Goal: Task Accomplishment & Management: Manage account settings

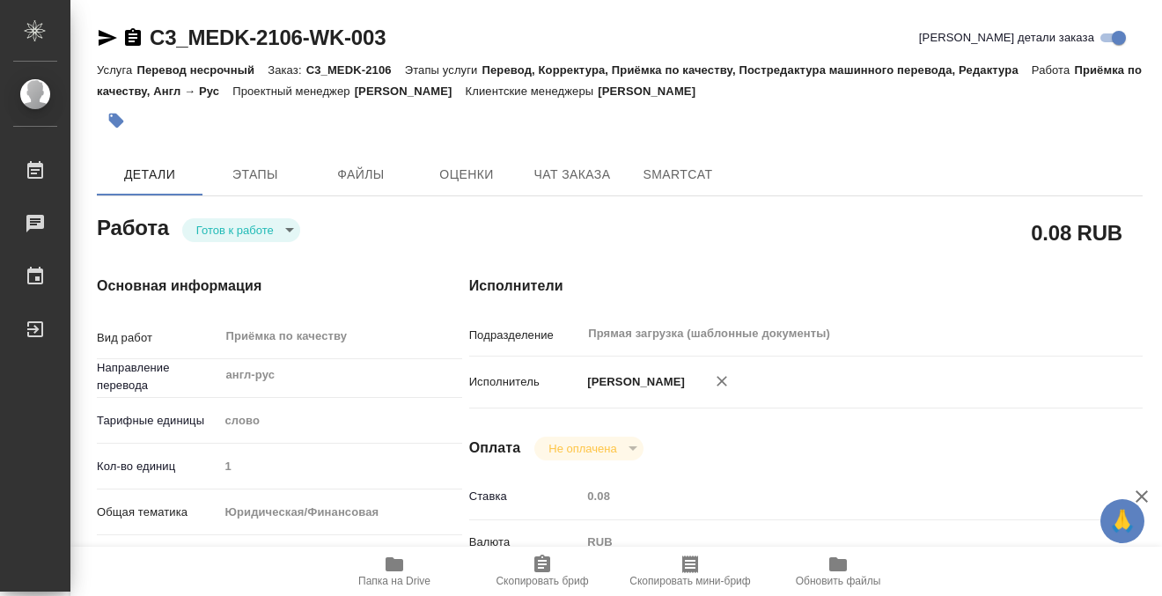
click at [119, 122] on icon "button" at bounding box center [116, 121] width 15 height 15
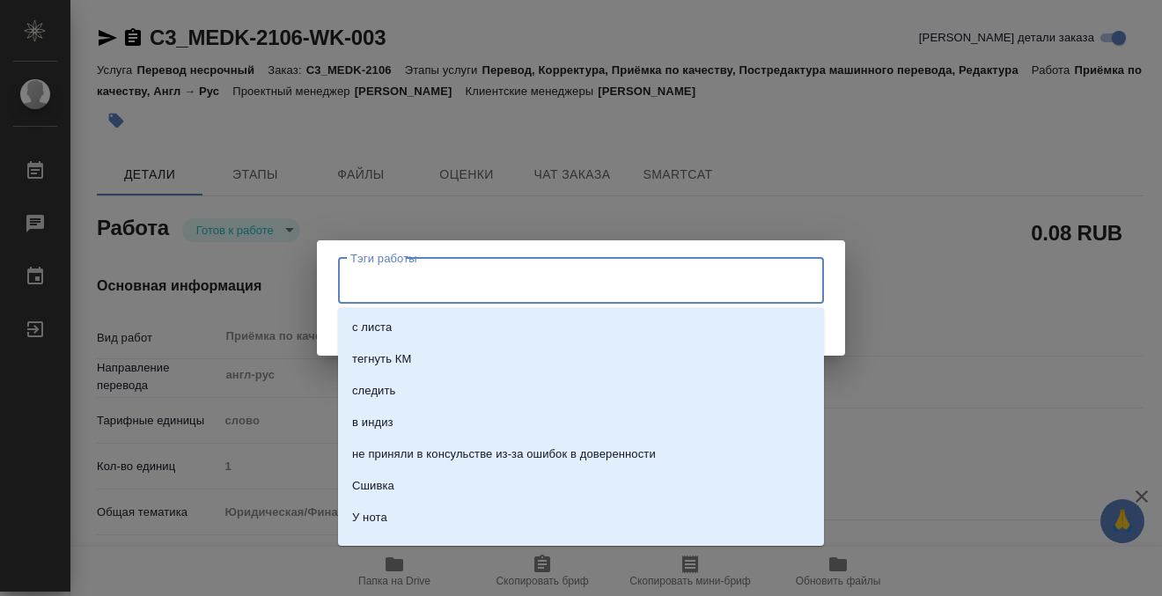
click at [368, 283] on input "Тэги работы" at bounding box center [564, 281] width 436 height 30
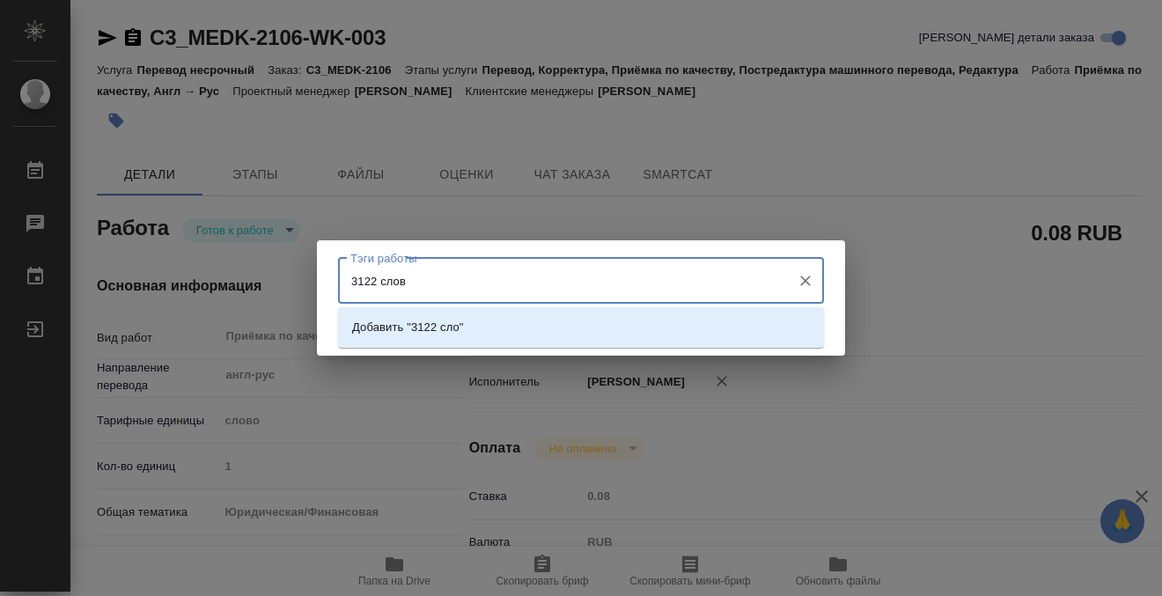
type input "3122 слова"
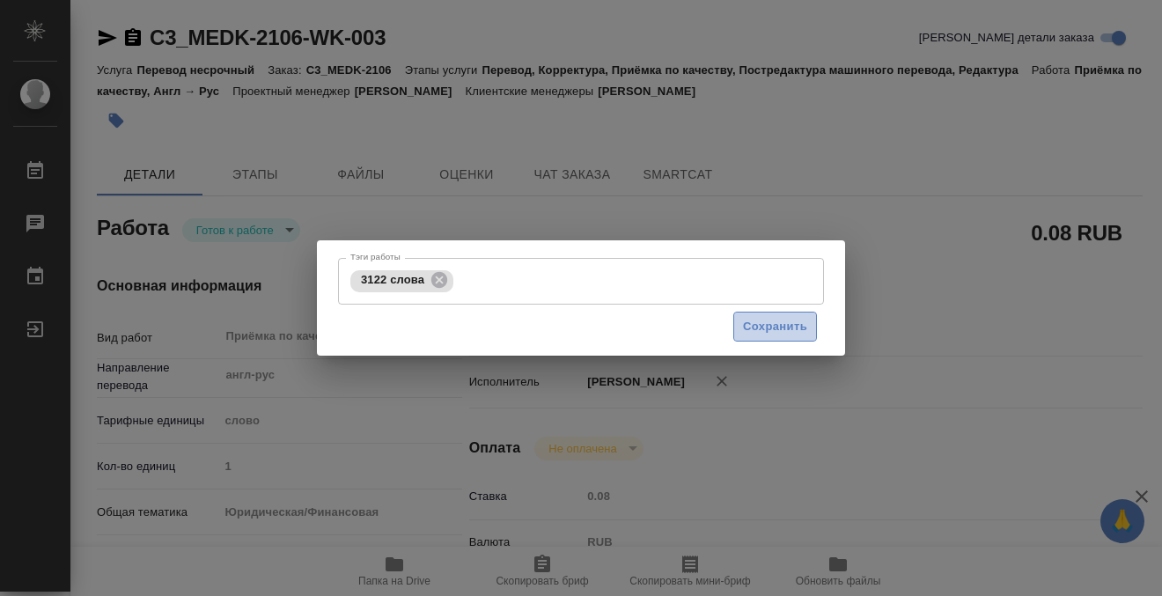
click at [772, 332] on span "Сохранить" at bounding box center [775, 327] width 64 height 20
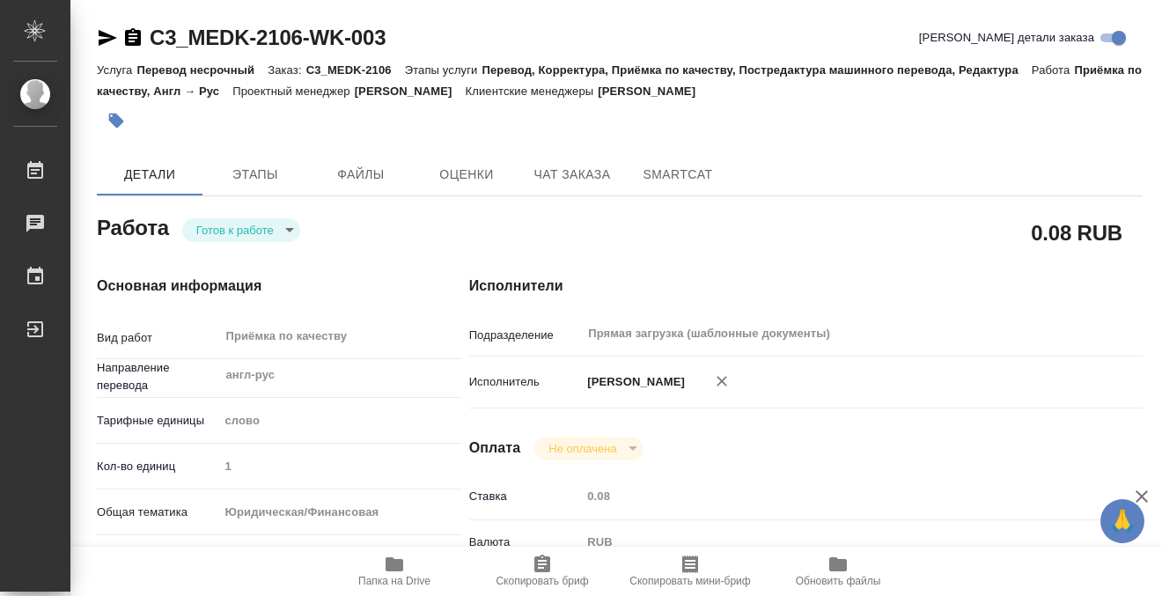
type input "readyForWork"
type input "англ-рус"
type input "5a8b1489cc6b4906c91bfd90"
type input "1"
type input "yr-fn"
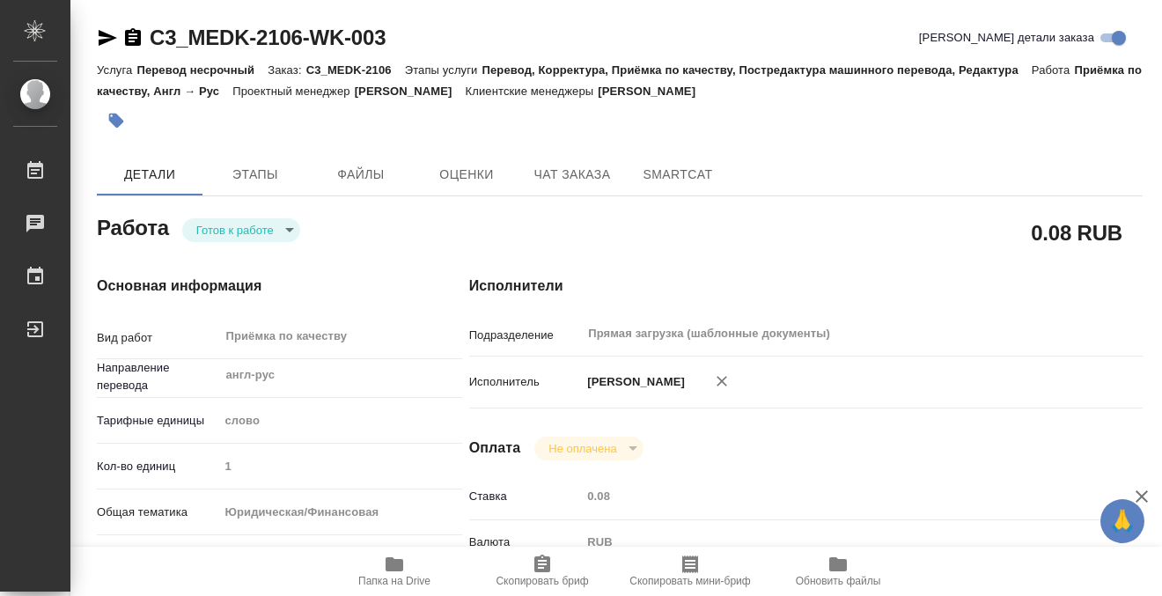
type input "5f647205b73bc97568ca66bf"
checkbox input "true"
type input "26.08.2025 13:41"
type input "29.08.2025 13:00"
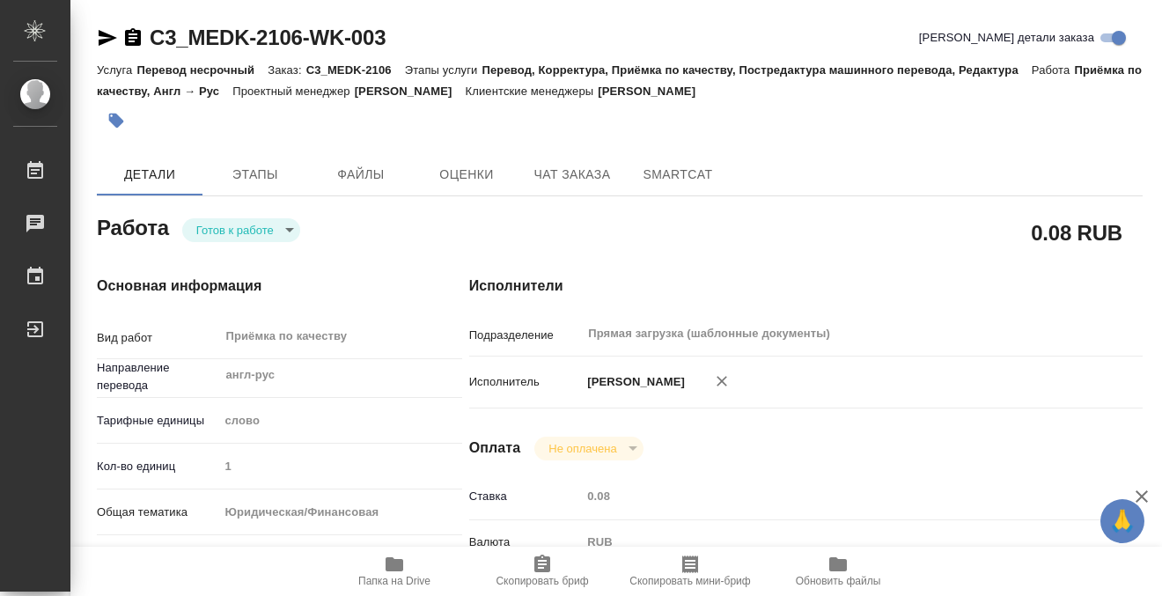
type input "Прямая загрузка (шаблонные документы)"
type input "notPayed"
type input "0.08"
type input "RUB"
type input "Кобзева Елизавета"
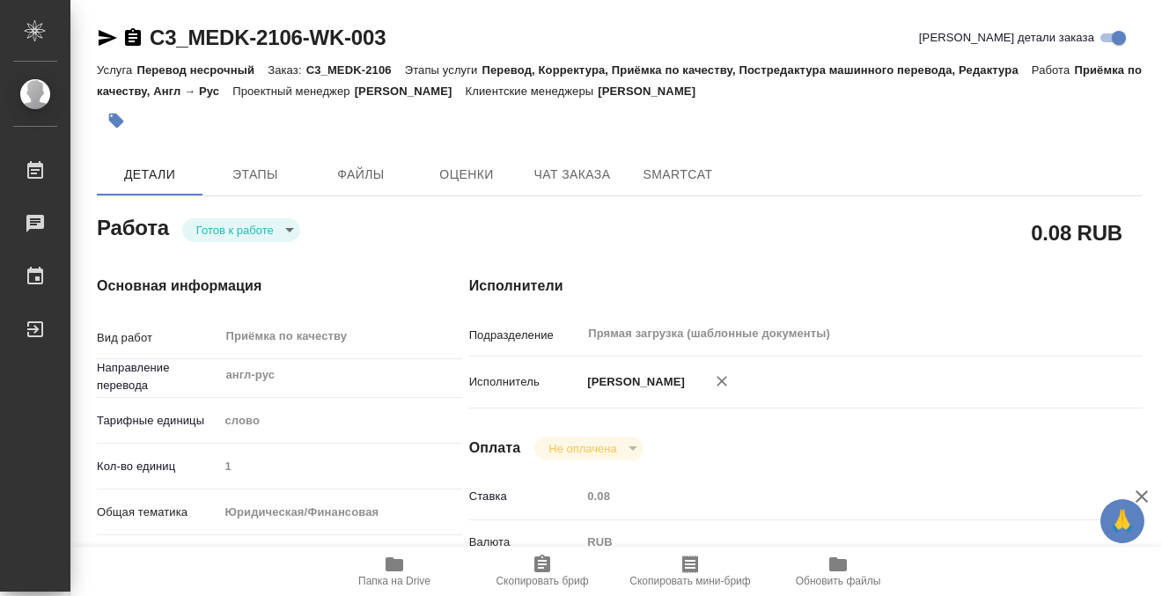
type input "C3_MEDK-2106"
type input "Перевод несрочный"
type input "Перевод, Корректура, Приёмка по качеству, Постредактура машинного перевода, Ред…"
type input "Никитина Татьяна"
type input "Заборова Александра"
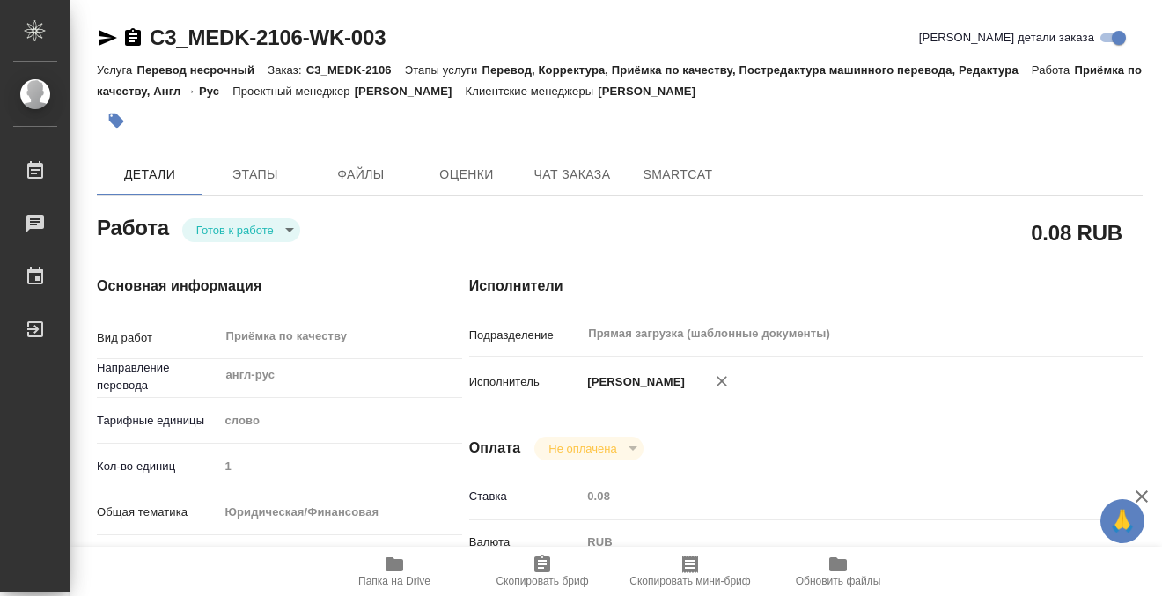
type input "/Clients/МЕДЭКС-Консалт/Orders/C3_MEDK-2106"
click at [278, 220] on body "🙏 .cls-1 fill:#fff; AWATERA Kobzeva Elizaveta Работы 0 Чаты График Выйти C3_MED…" at bounding box center [581, 298] width 1162 height 596
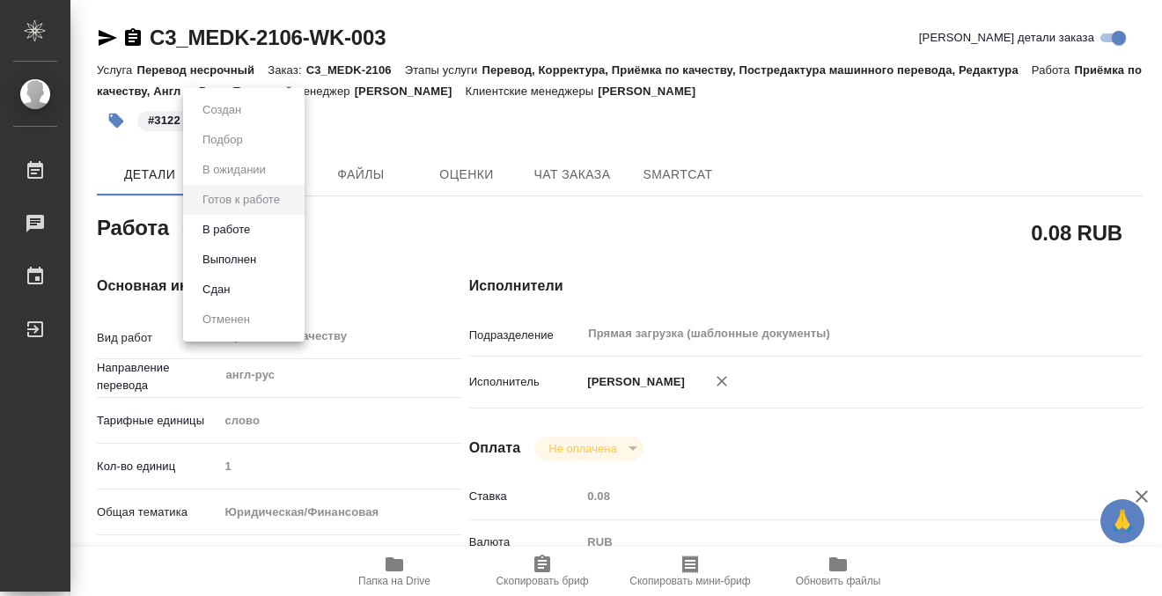
click at [281, 248] on li "Выполнен" at bounding box center [243, 260] width 121 height 30
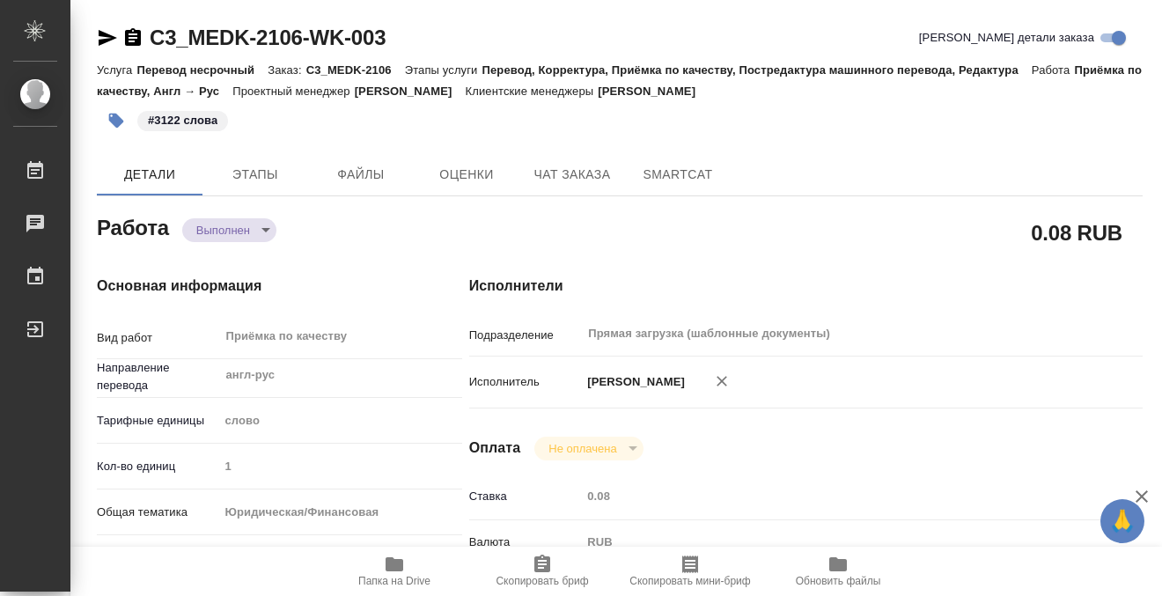
type textarea "x"
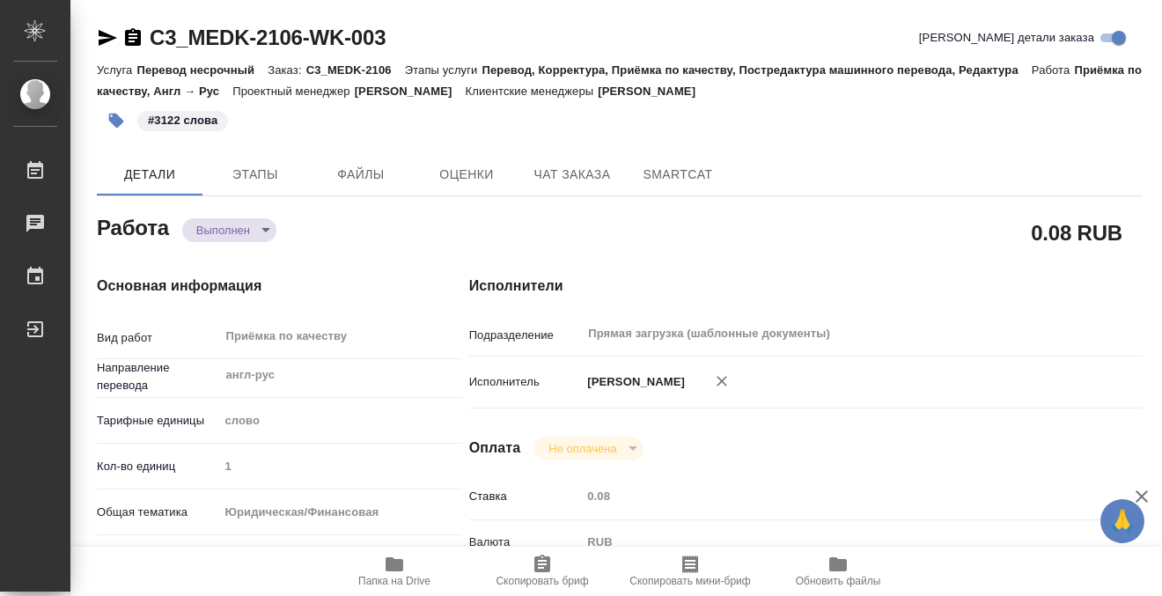
type textarea "x"
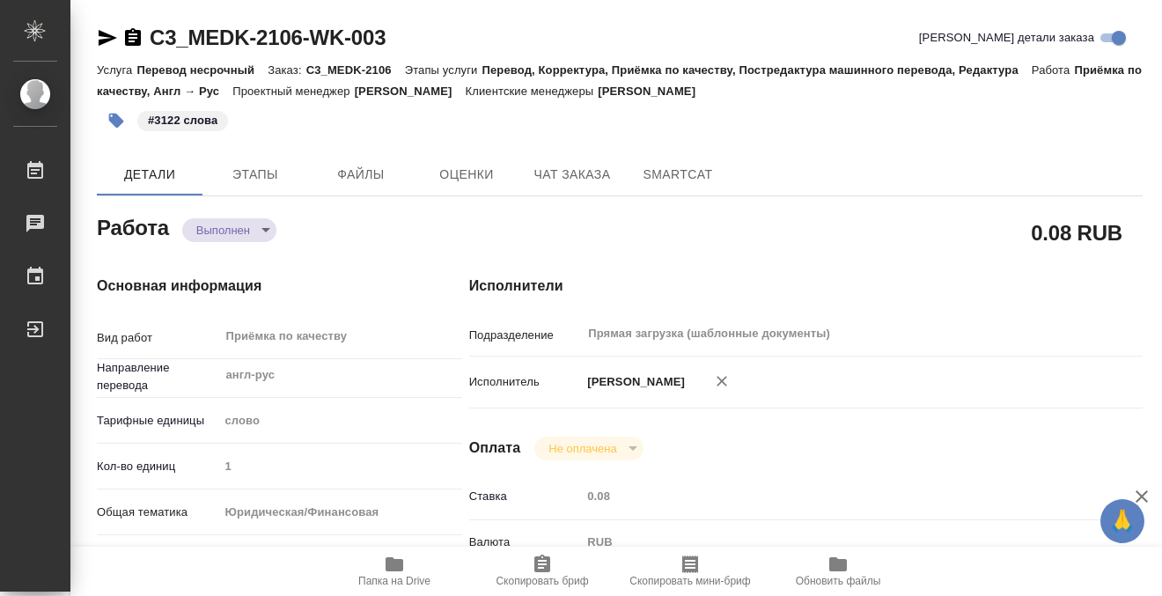
click at [127, 35] on icon "button" at bounding box center [133, 37] width 16 height 18
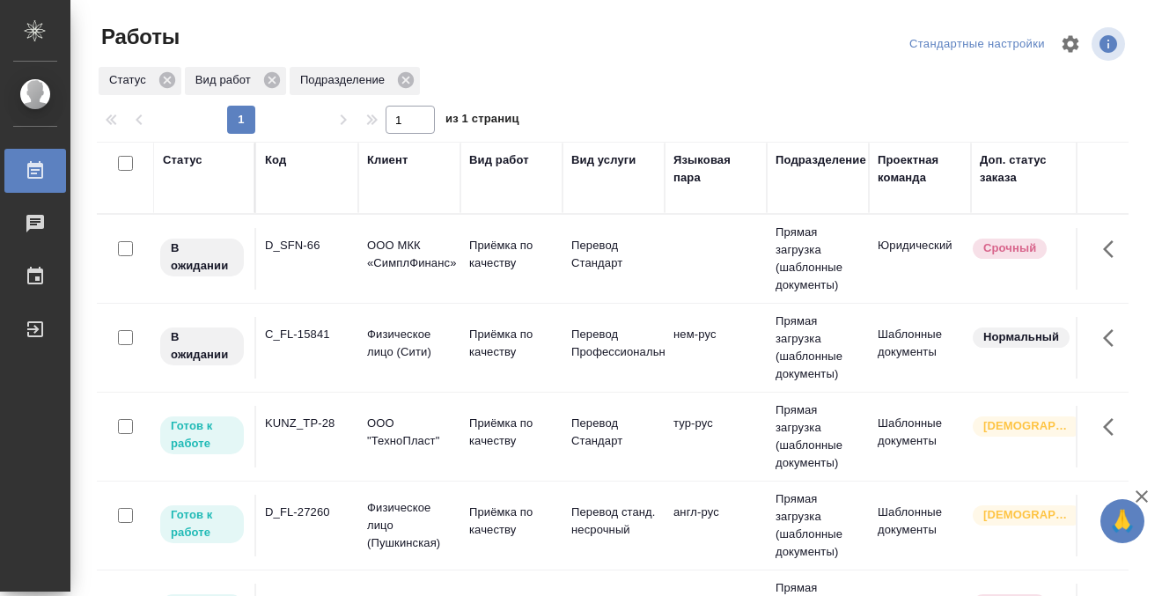
click at [192, 156] on div "Статус" at bounding box center [183, 160] width 40 height 18
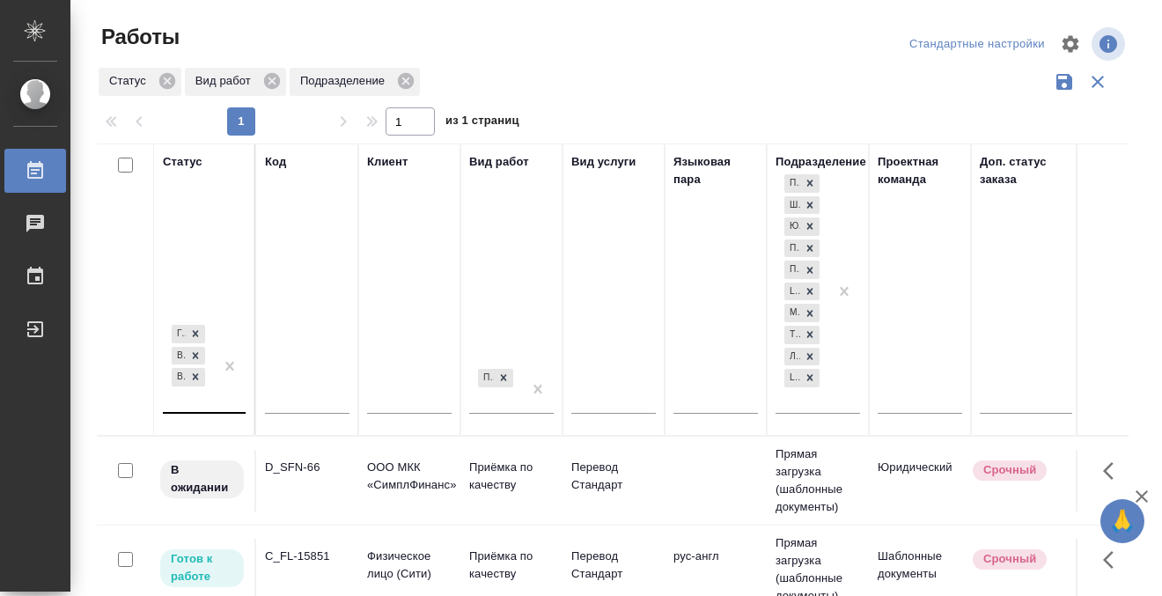
click at [194, 401] on div "Готов к работе В работе В ожидании" at bounding box center [188, 366] width 51 height 91
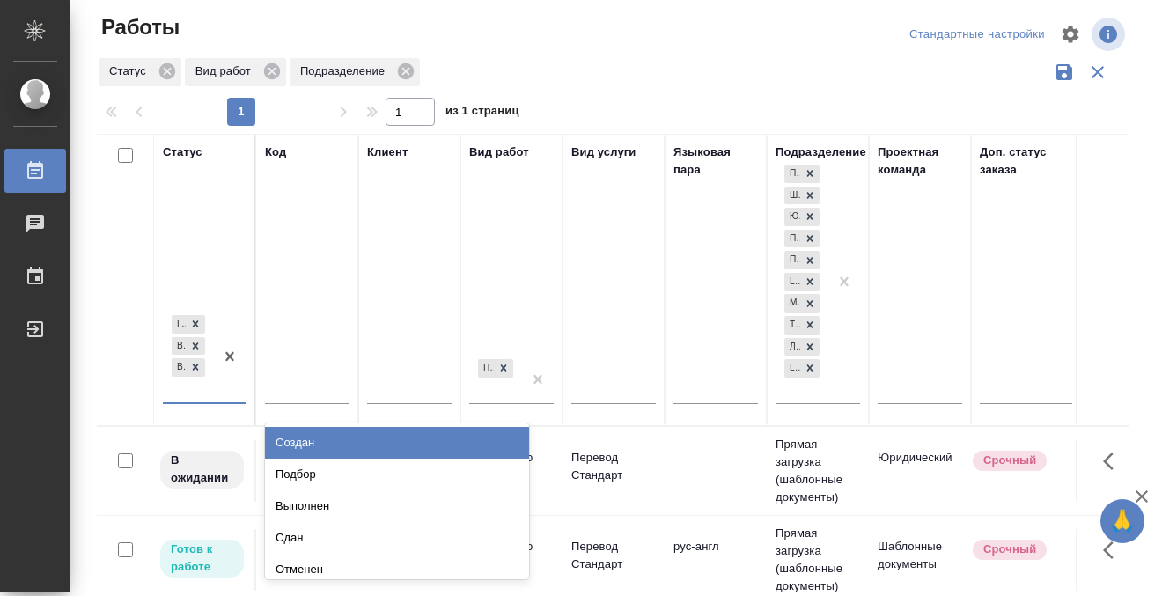
scroll to position [10, 0]
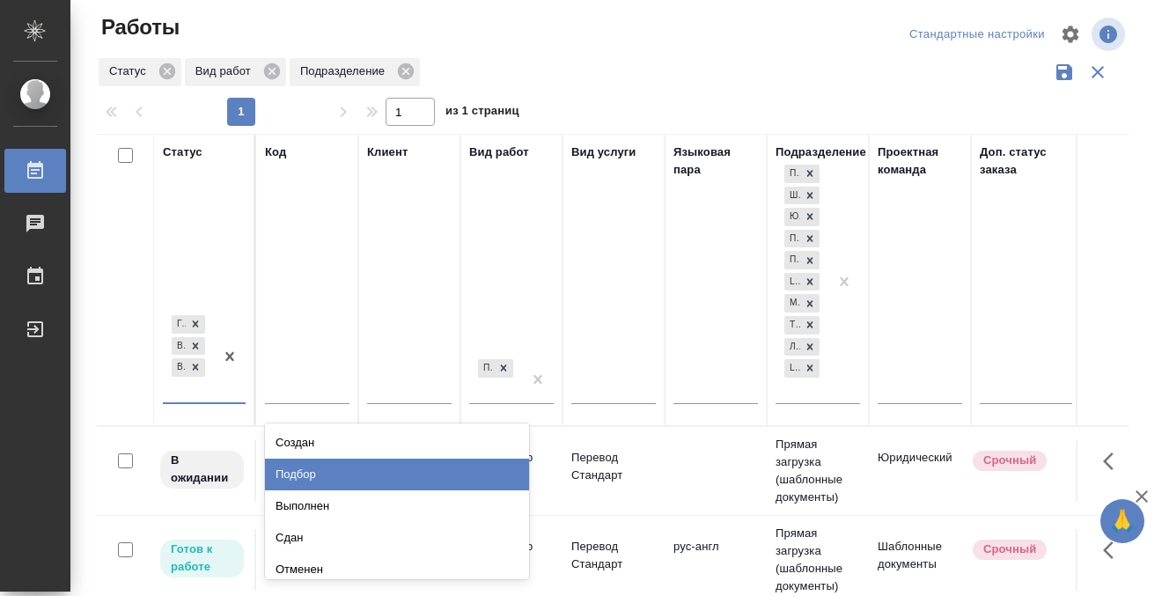
click at [327, 466] on div "Подбор" at bounding box center [397, 474] width 264 height 32
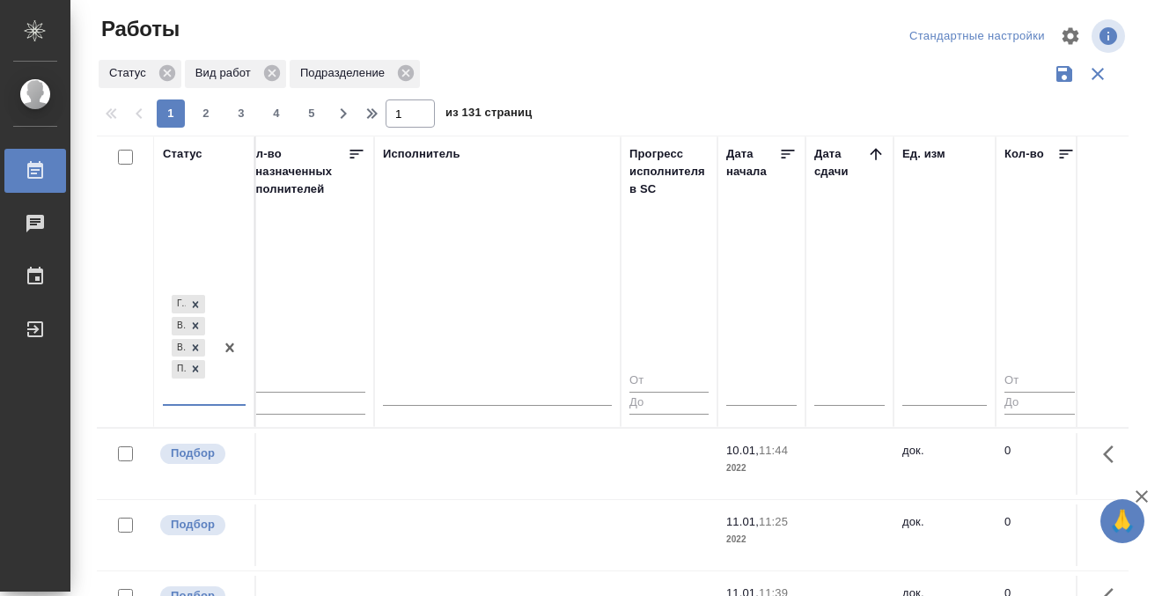
scroll to position [0, 1053]
click at [869, 150] on icon at bounding box center [874, 154] width 18 height 18
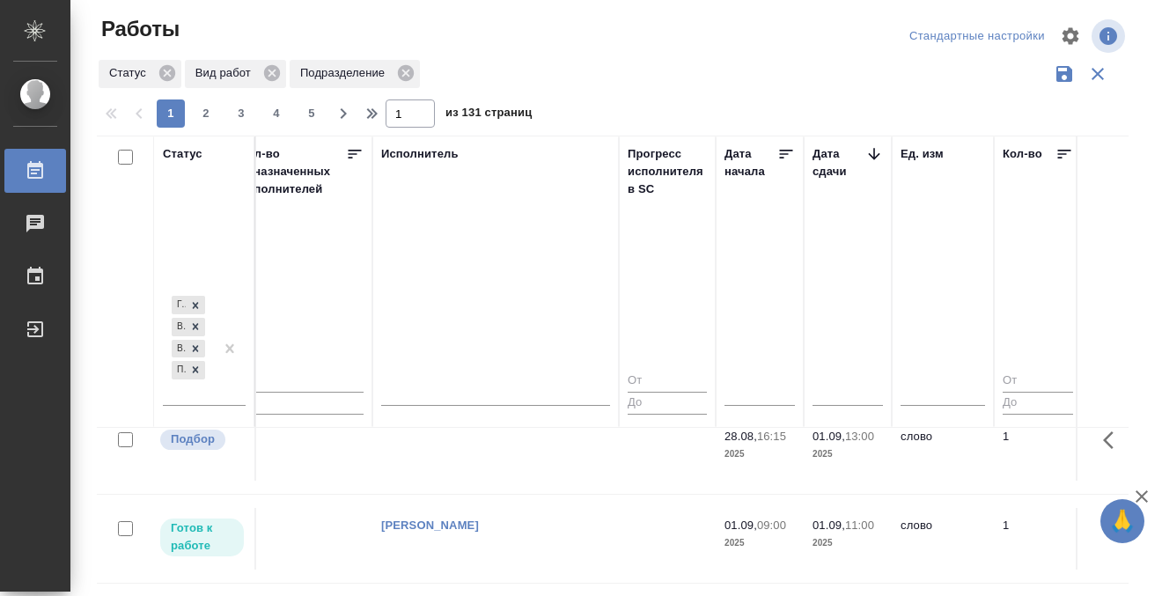
scroll to position [199, 1053]
click at [506, 304] on td at bounding box center [495, 274] width 246 height 62
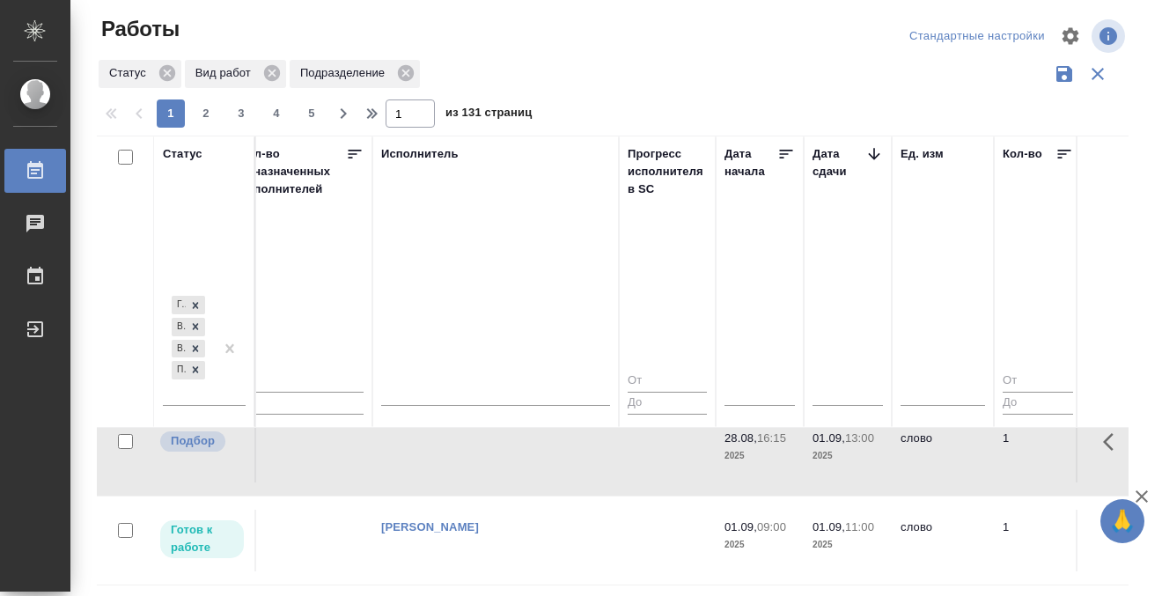
click at [506, 304] on td at bounding box center [495, 274] width 246 height 62
click at [440, 304] on td at bounding box center [495, 274] width 246 height 62
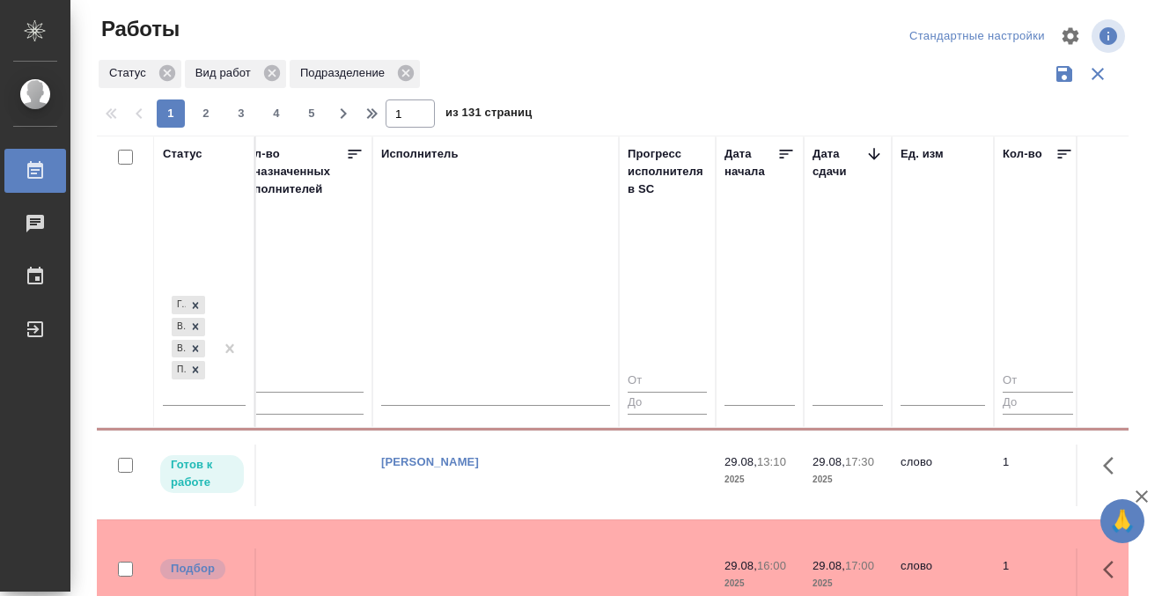
scroll to position [659, 1053]
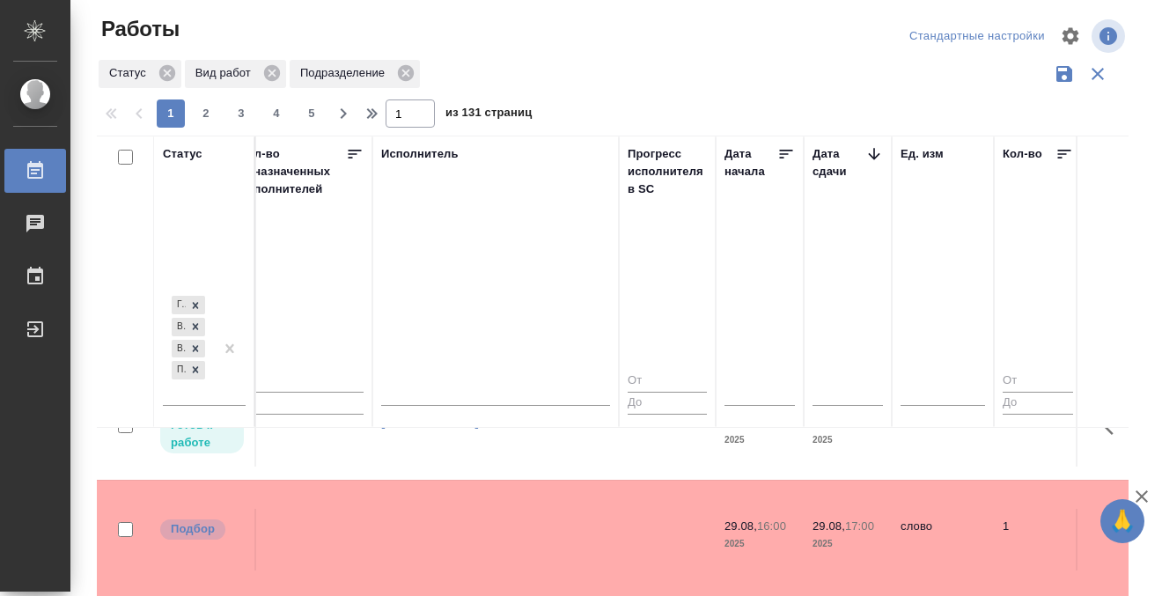
click at [414, 459] on tr "Готов к работе C_FL-15851 Физическое лицо (Сити) Приёмка по качеству Перевод Ст…" at bounding box center [898, 435] width 3710 height 89
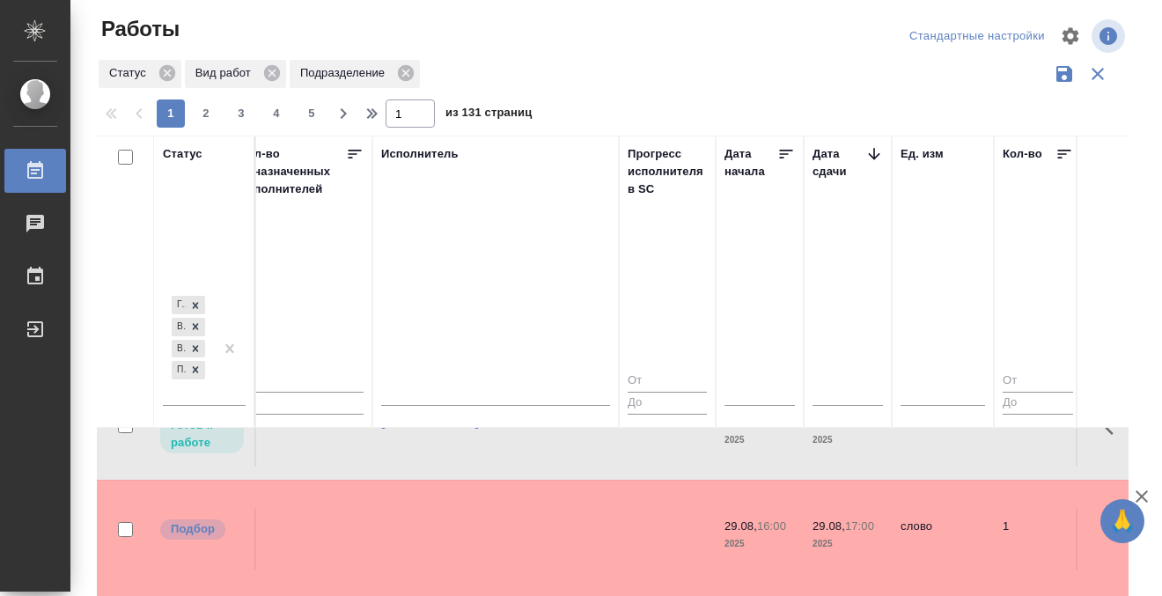
scroll to position [722, 1053]
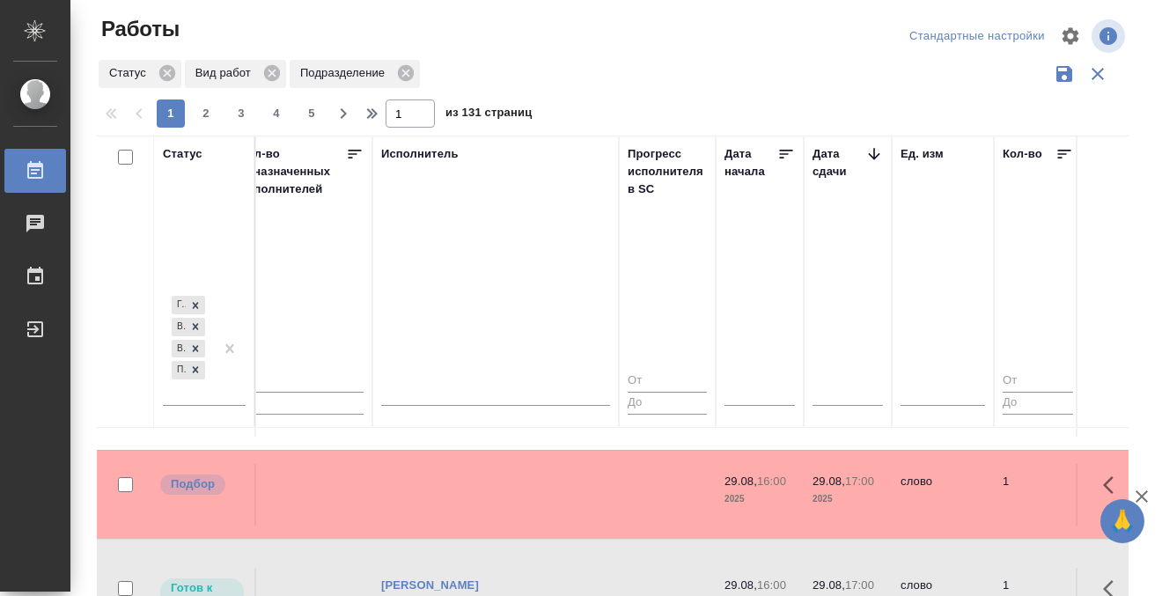
scroll to position [645, 1053]
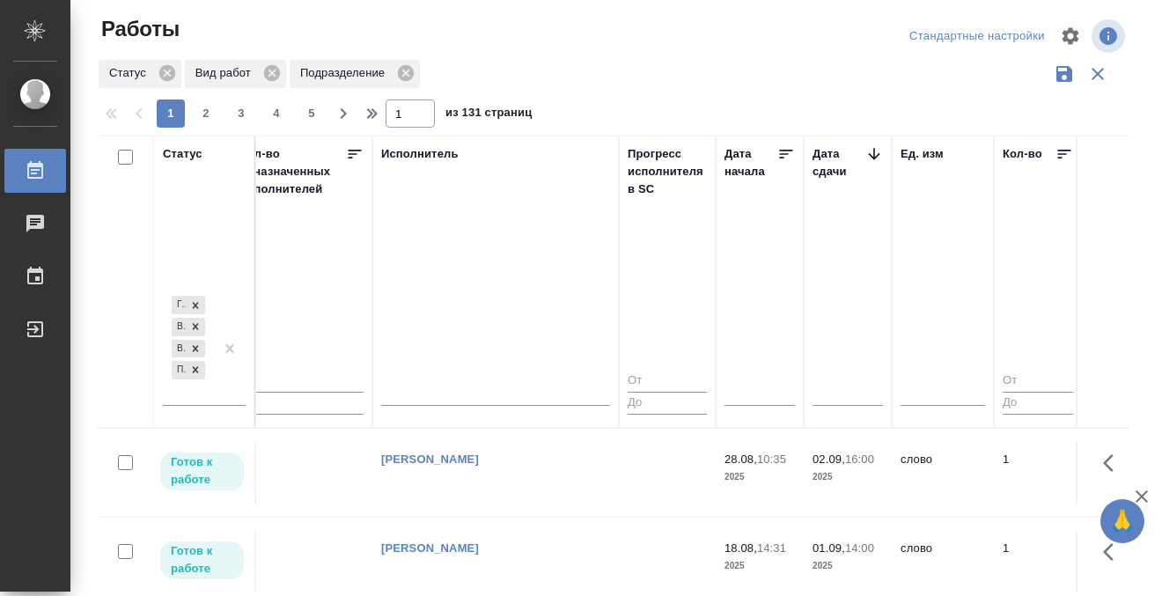
scroll to position [0, 0]
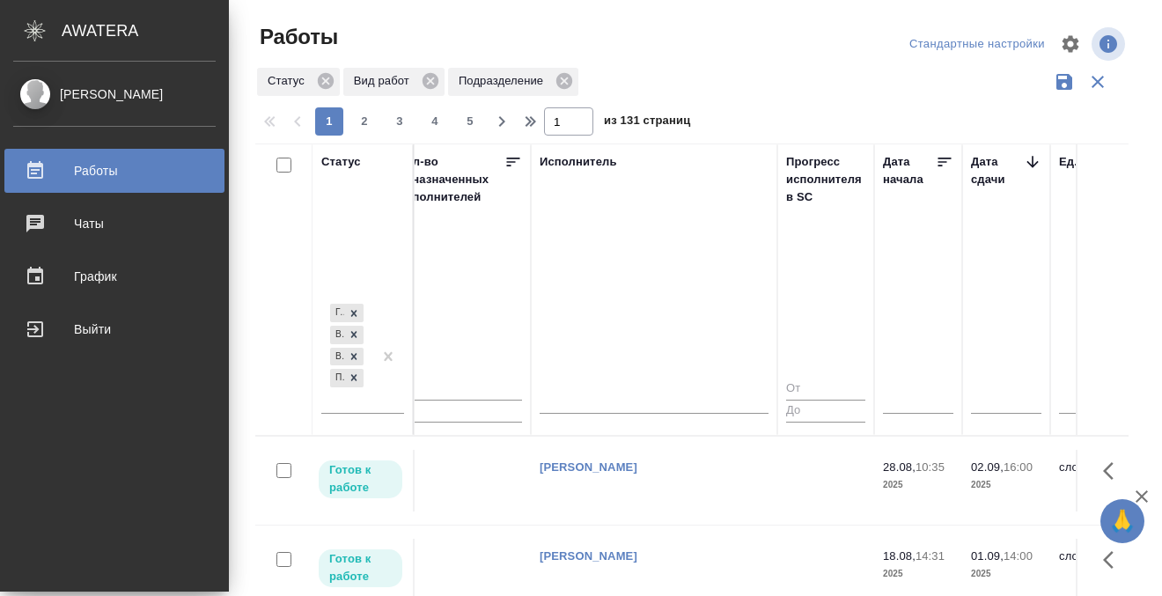
click at [49, 169] on div at bounding box center [49, 170] width 49 height 21
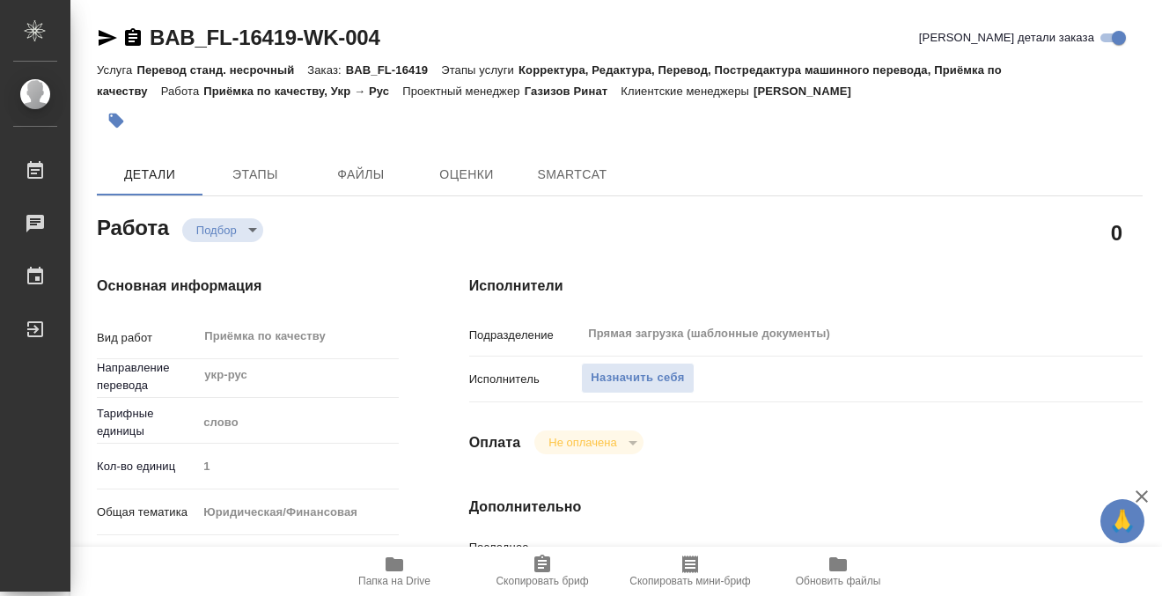
type textarea "x"
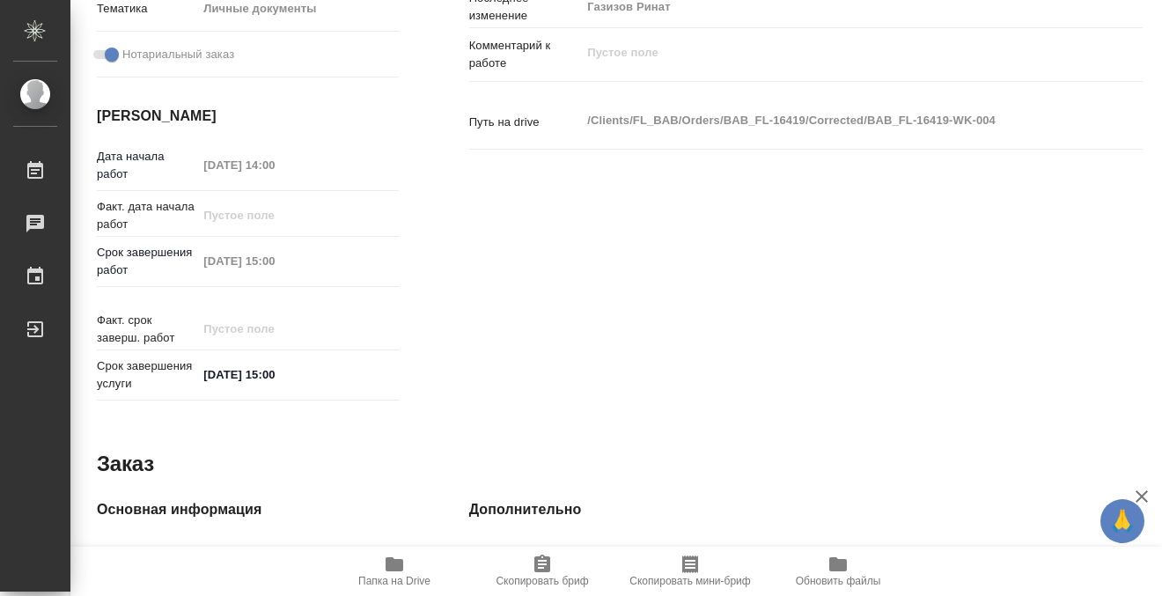
type textarea "x"
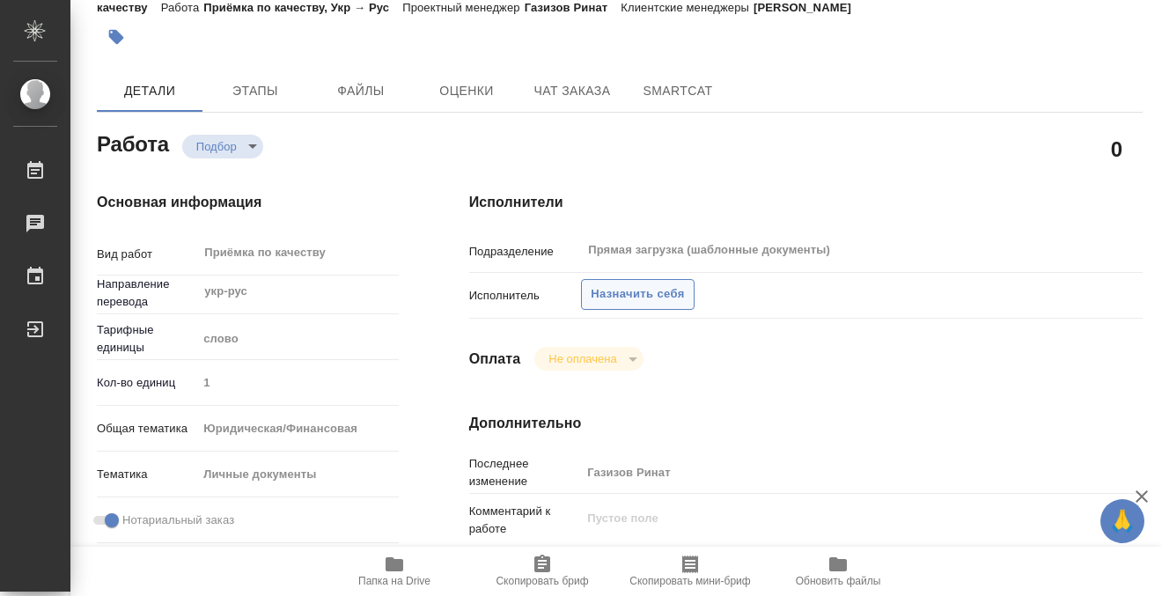
scroll to position [8, 0]
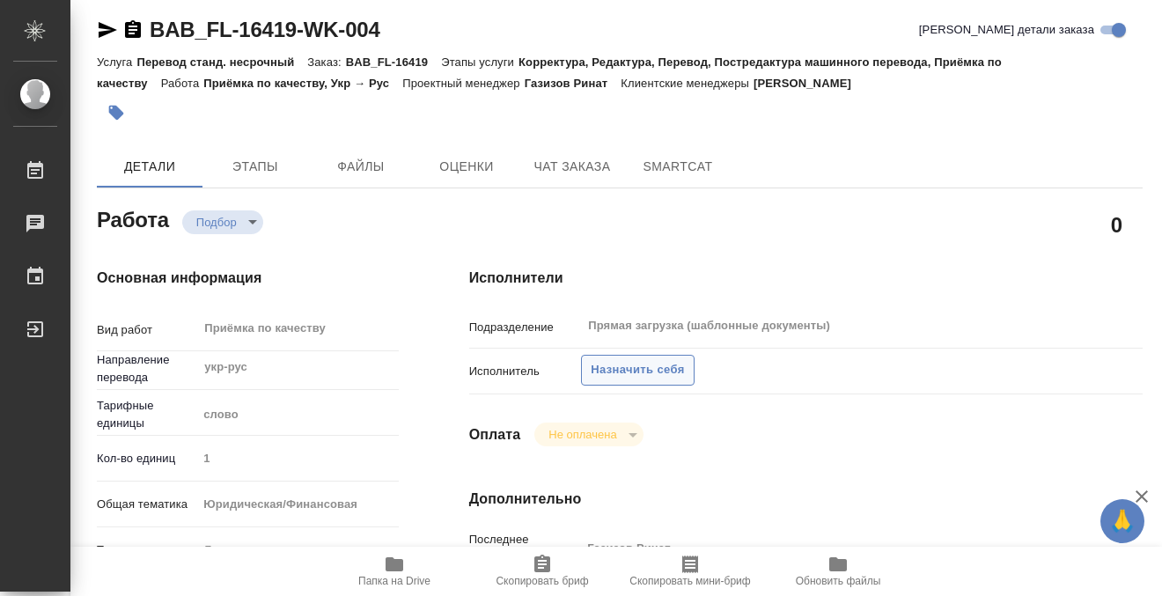
type textarea "x"
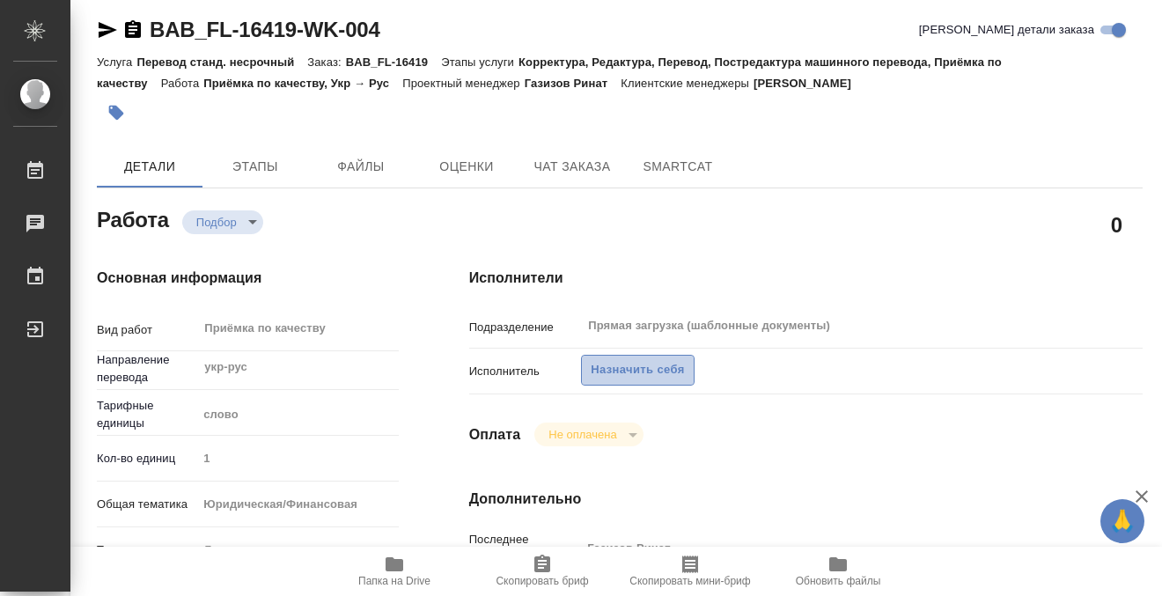
click at [627, 377] on span "Назначить себя" at bounding box center [636, 370] width 93 height 20
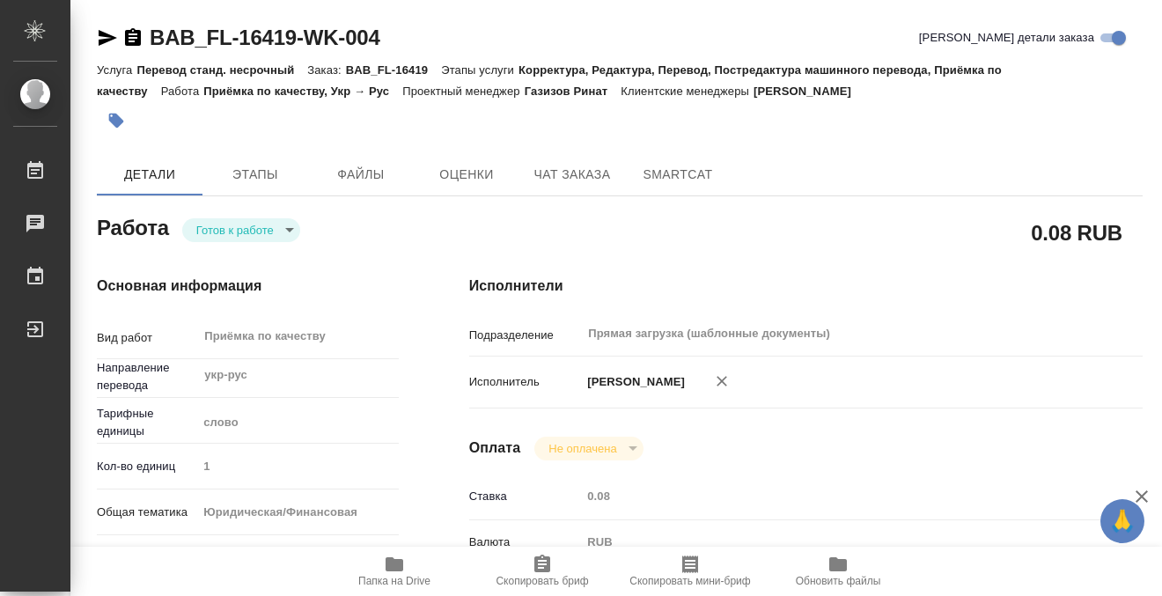
click at [259, 182] on span "Этапы" at bounding box center [255, 175] width 84 height 22
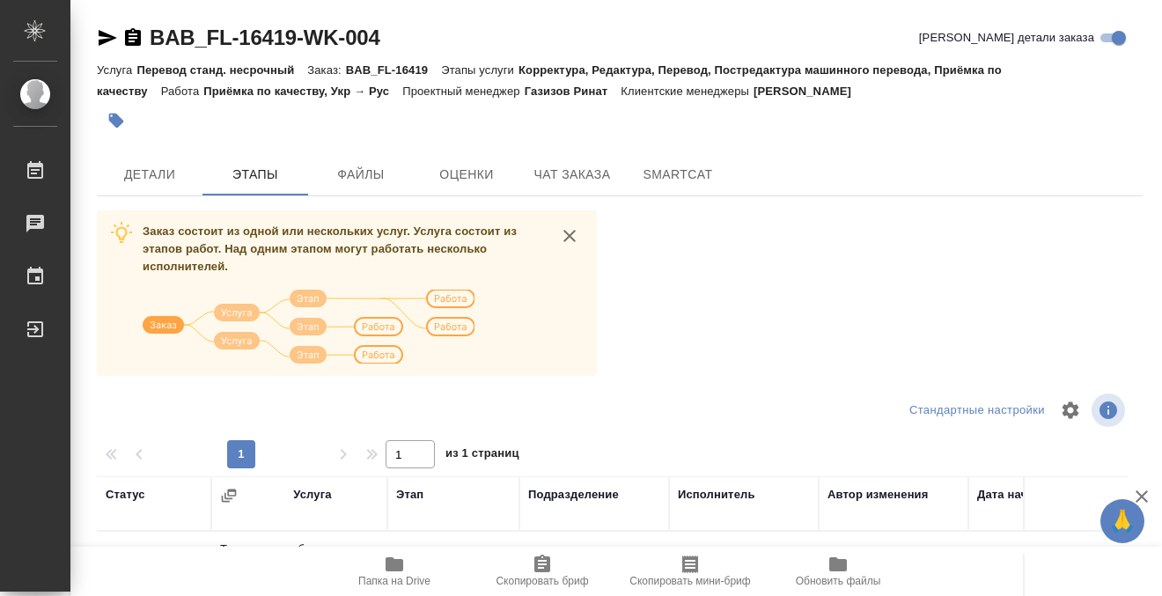
click at [139, 150] on div "BAB_FL-16419-WK-004 Кратко детали заказа Услуга Перевод станд. несрочный Заказ:…" at bounding box center [619, 458] width 1065 height 917
click at [150, 170] on span "Детали" at bounding box center [149, 175] width 84 height 22
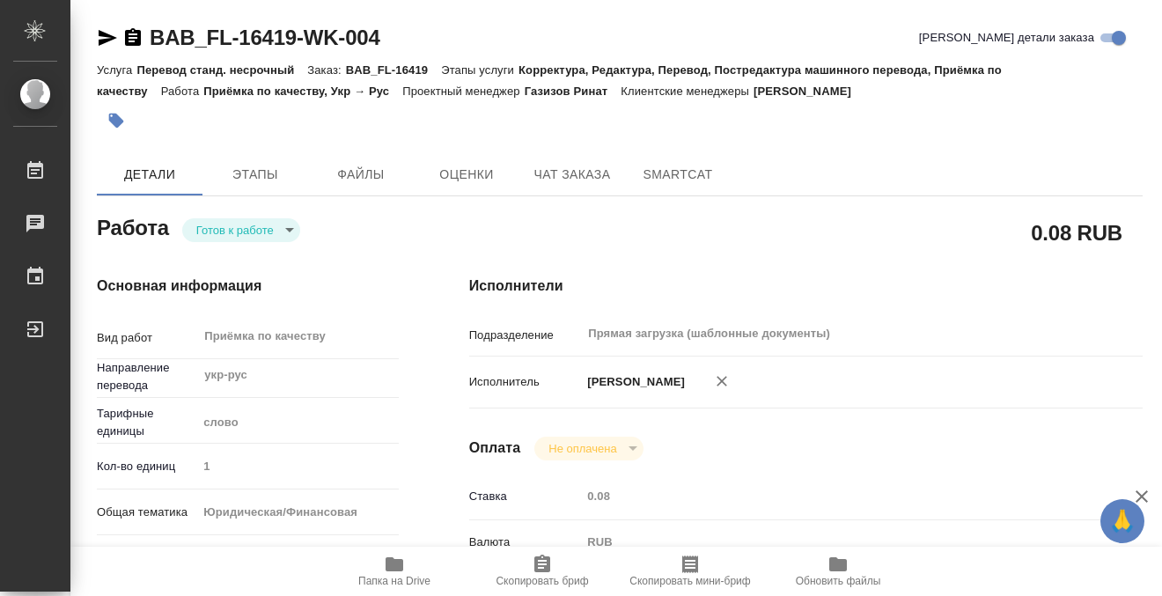
type textarea "x"
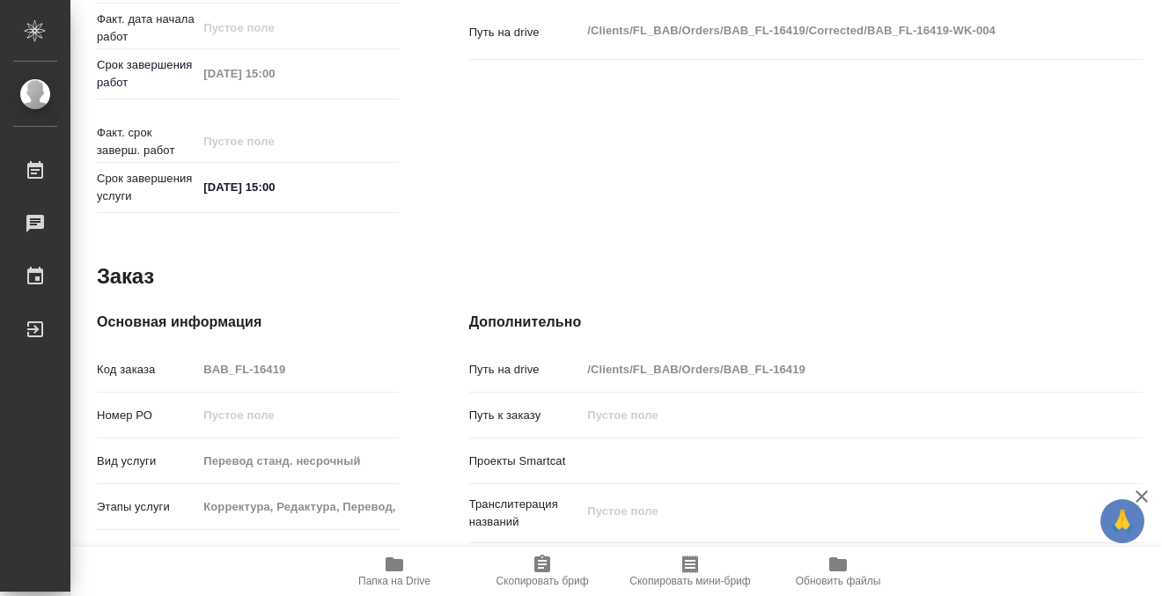
type textarea "x"
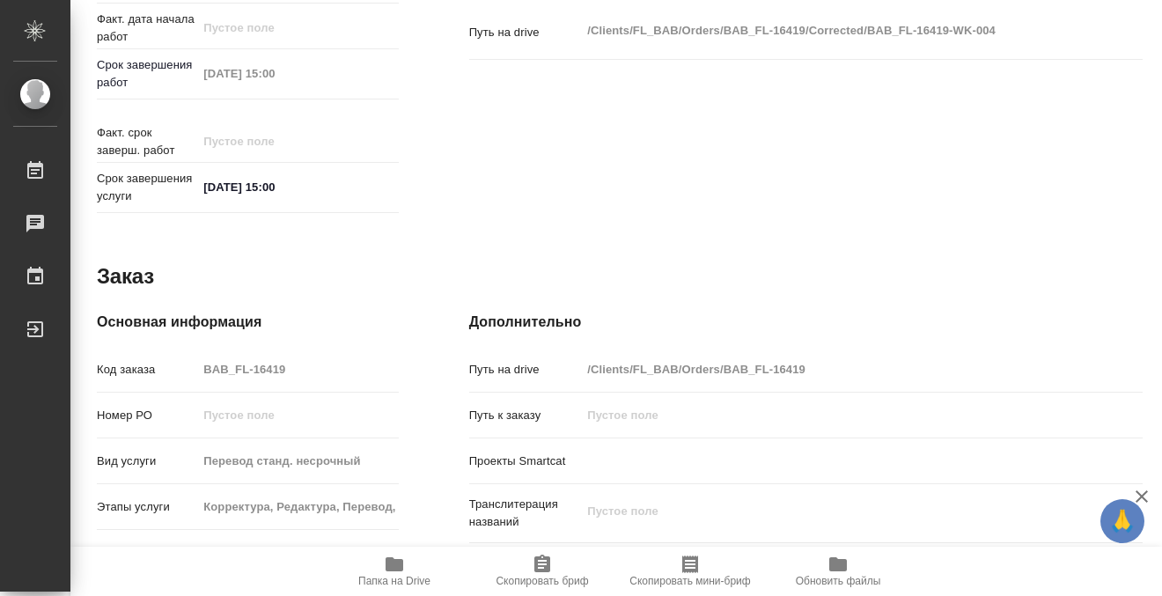
scroll to position [941, 0]
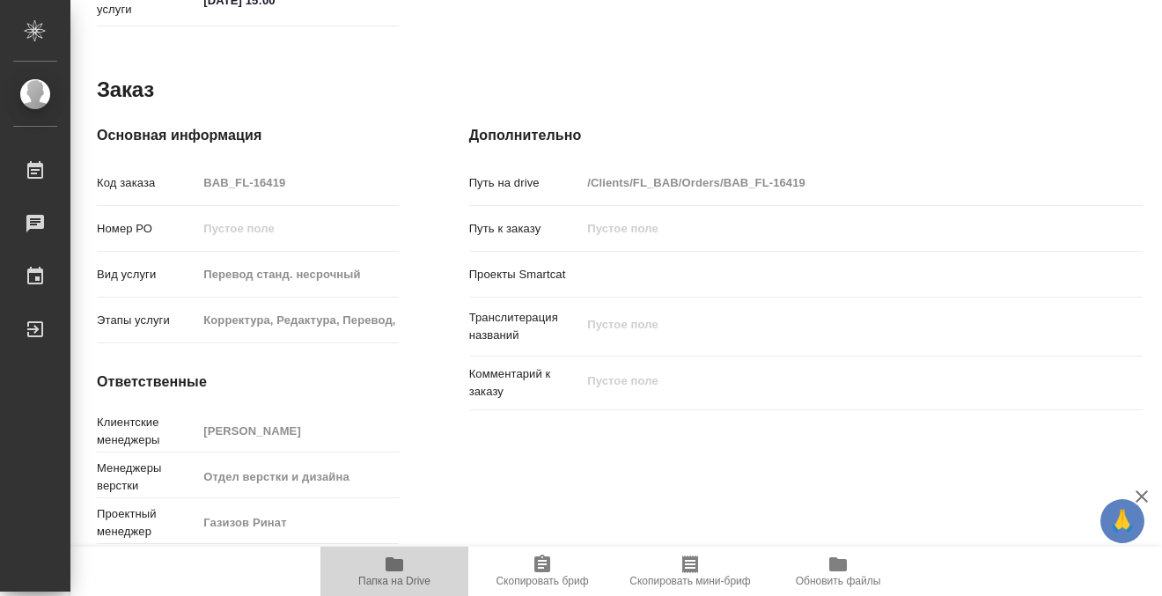
click at [388, 553] on button "Папка на Drive" at bounding box center [394, 570] width 148 height 49
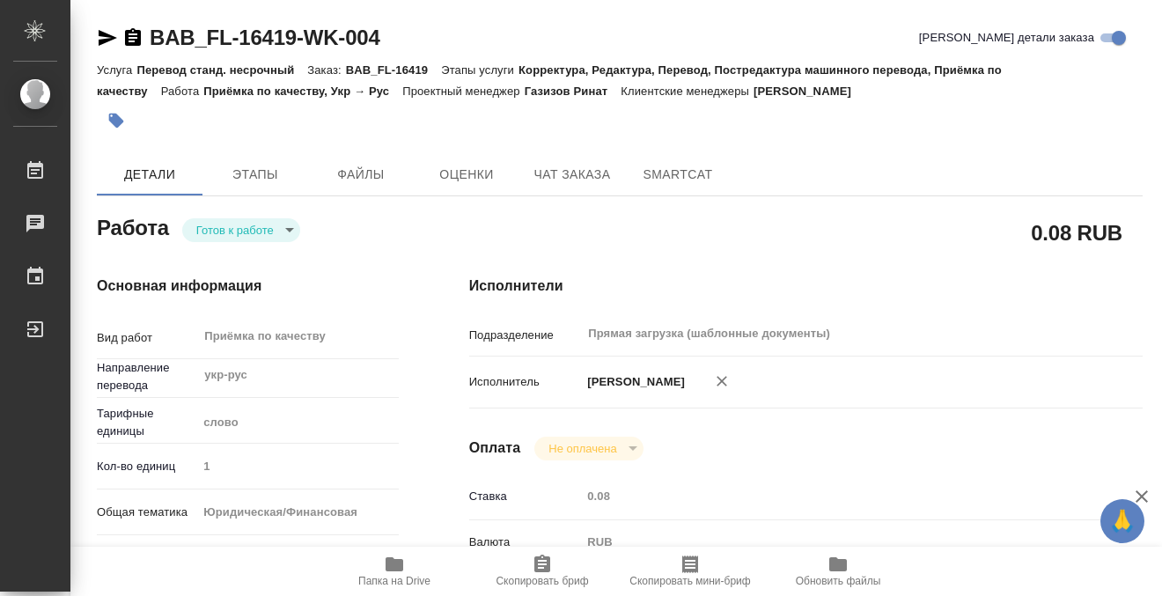
click at [107, 114] on icon "button" at bounding box center [116, 121] width 18 height 18
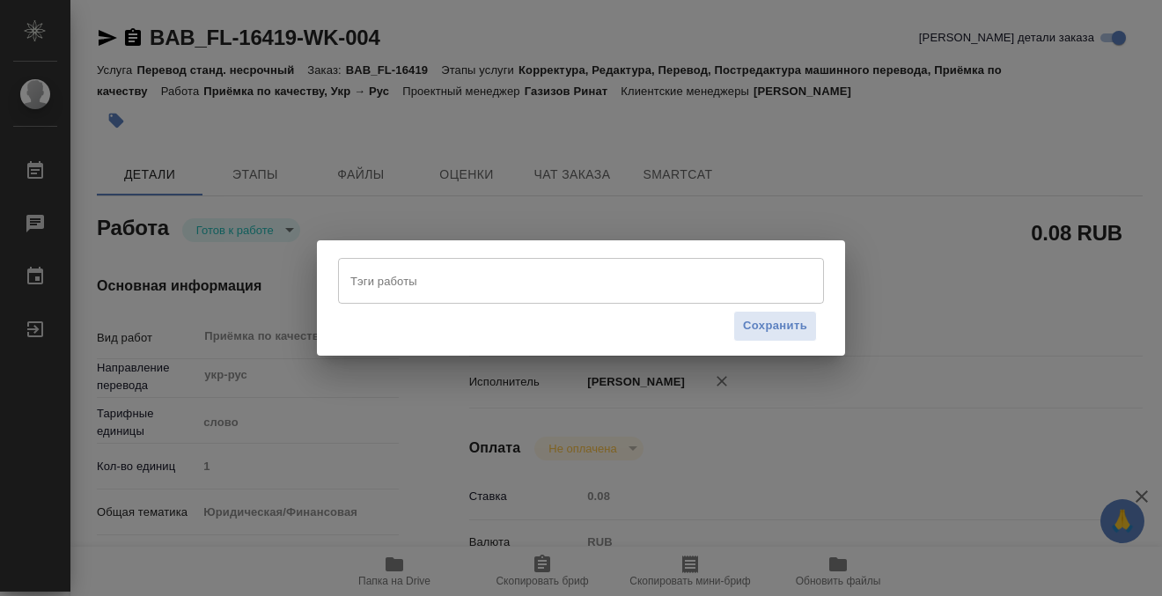
click at [367, 279] on input "Тэги работы" at bounding box center [564, 281] width 436 height 30
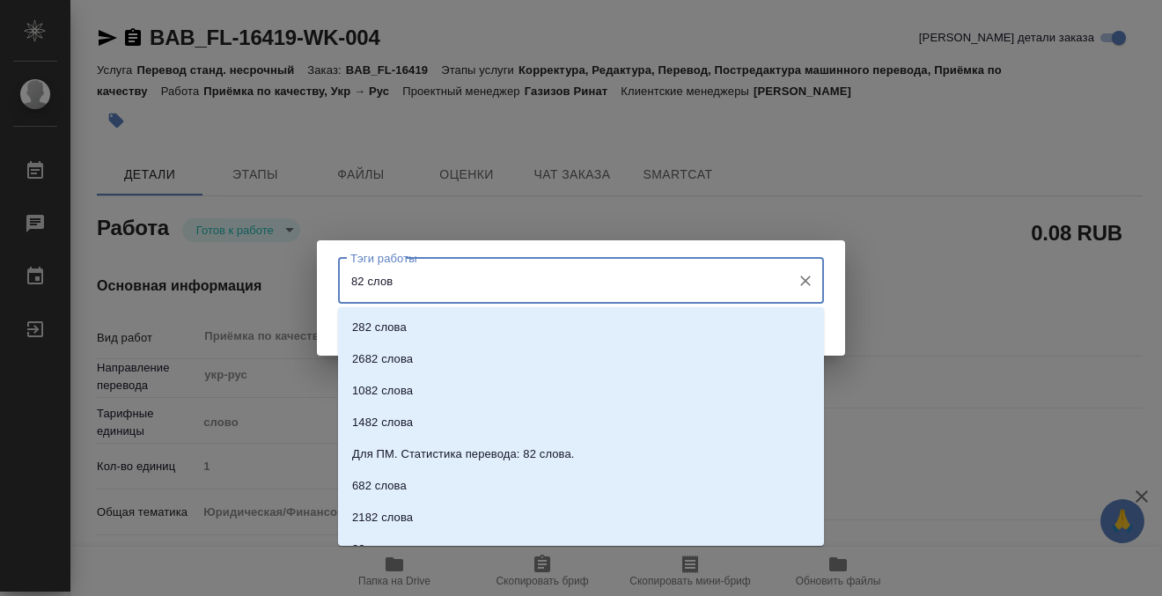
type input "82 слова"
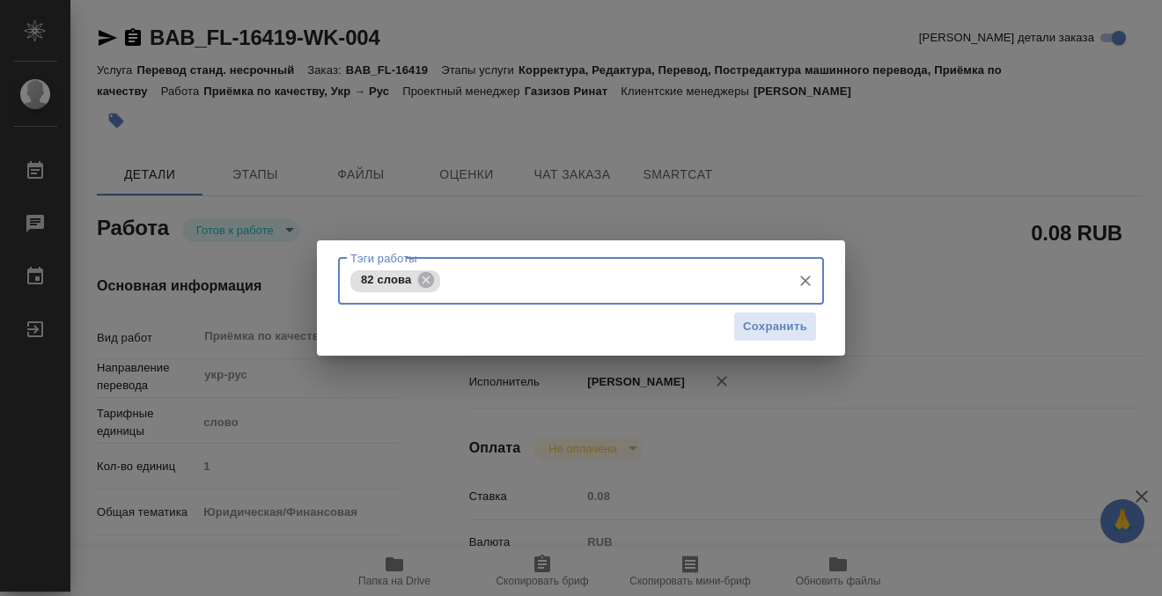
click at [819, 314] on div "Сохранить" at bounding box center [581, 326] width 486 height 45
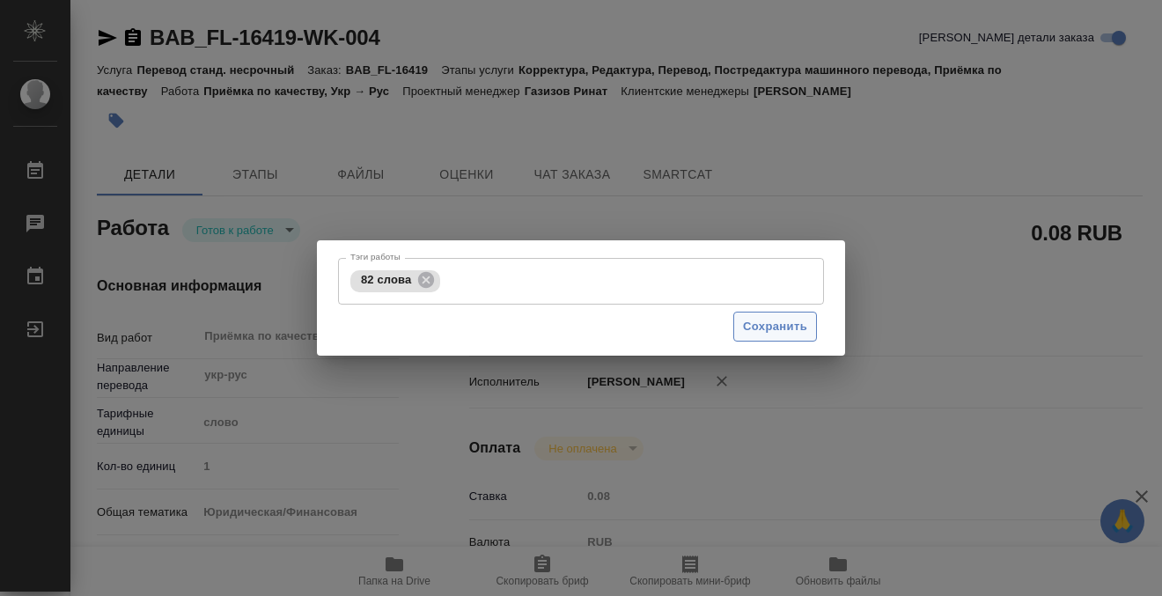
click at [794, 320] on span "Сохранить" at bounding box center [775, 327] width 64 height 20
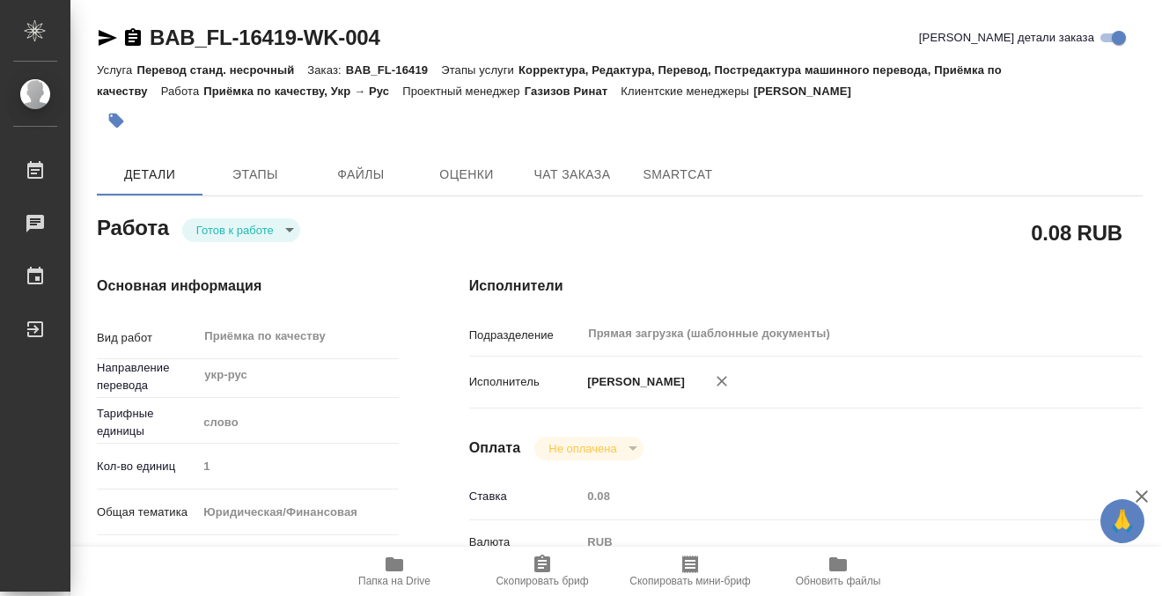
click at [238, 225] on div "Тэги работы 82 слова Тэги работы Сохранить" at bounding box center [581, 298] width 1162 height 596
type input "readyForWork"
type textarea "Приёмка по качеству"
type textarea "x"
type input "укр-рус"
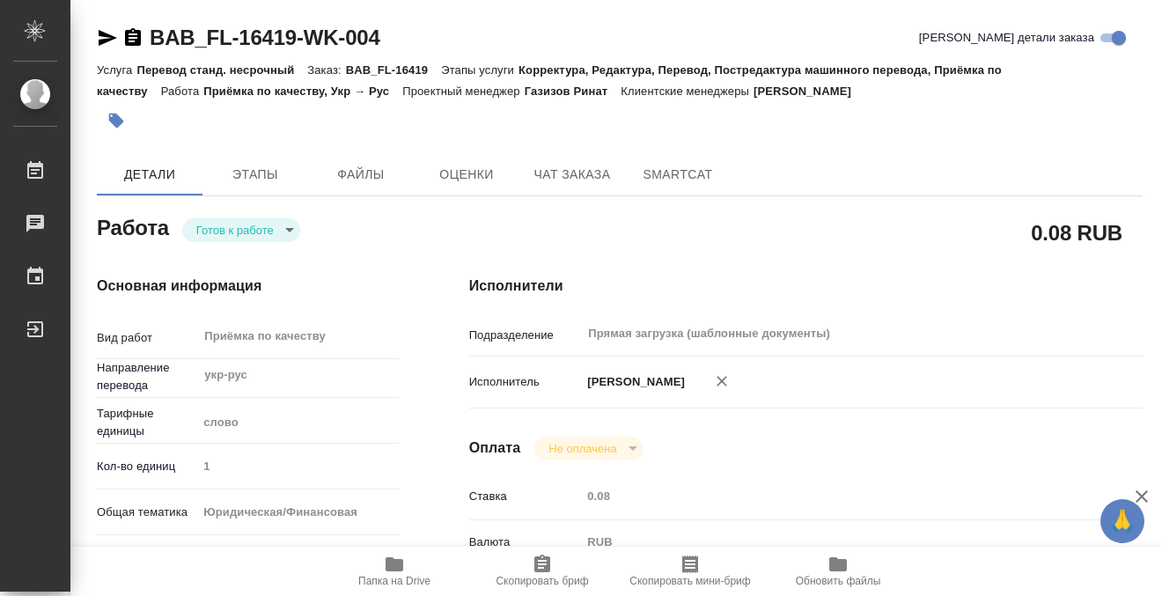
type input "5a8b1489cc6b4906c91bfd90"
type input "1"
type input "yr-fn"
type input "5a8b8b956a9677013d343cfe"
checkbox input "true"
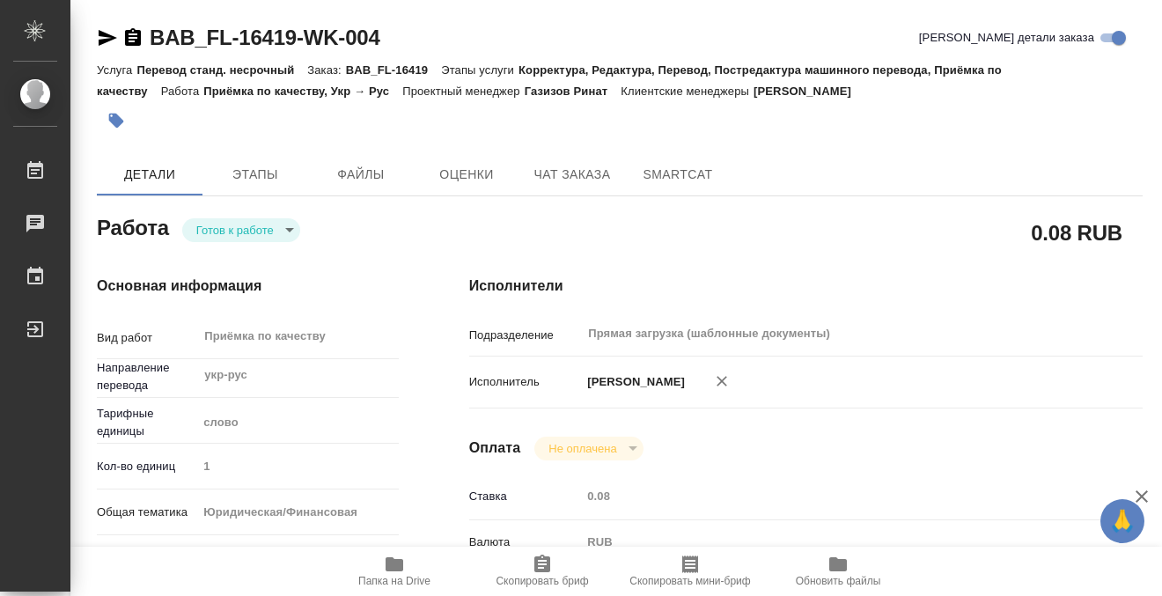
type input "29.08.2025 14:00"
type input "29.08.2025 15:00"
type input "Прямая загрузка (шаблонные документы)"
type input "notPayed"
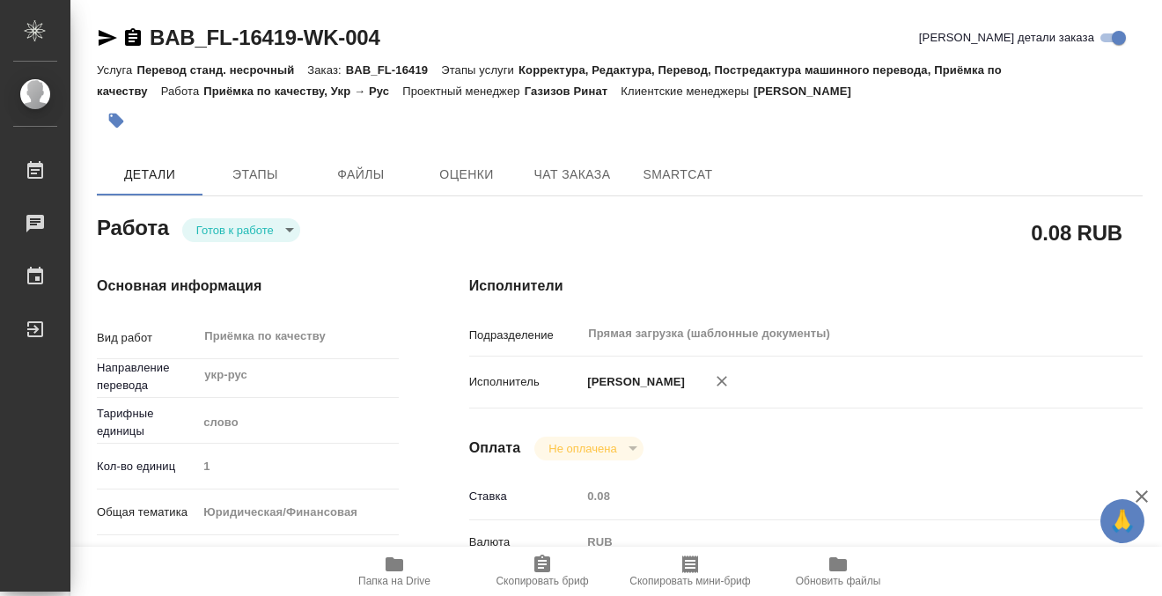
type input "0.08"
type input "RUB"
type input "[PERSON_NAME]"
type textarea "x"
type textarea "/Clients/FL_BAB/Orders/BAB_FL-16419/Corrected/BAB_FL-16419-WK-004"
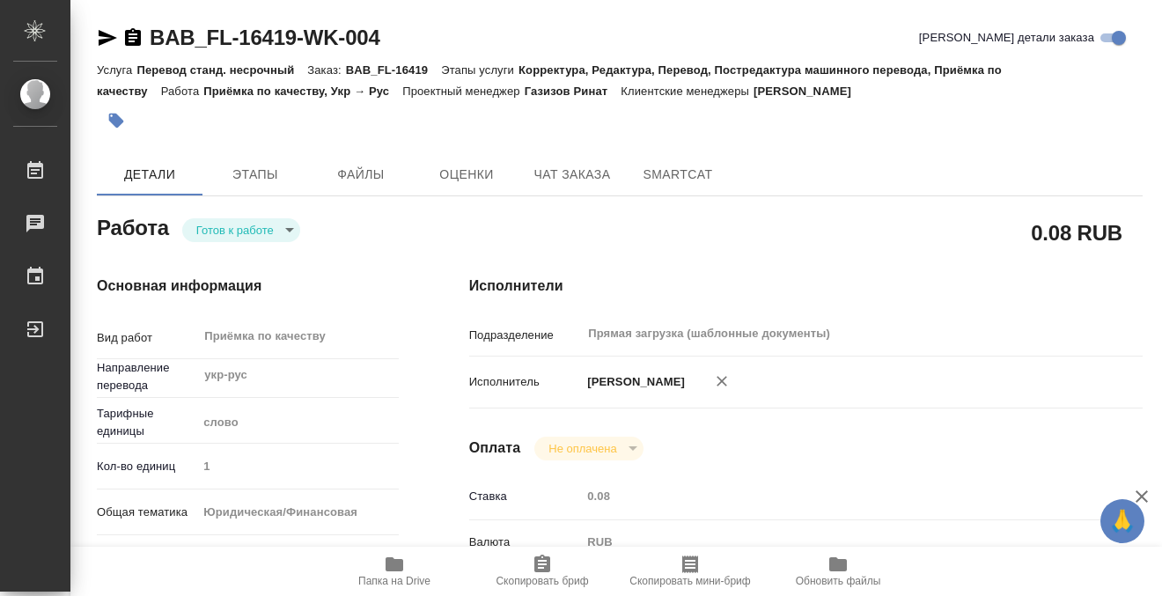
type textarea "x"
type input "BAB_FL-16419"
type input "Перевод станд. несрочный"
type input "Корректура, Редактура, Перевод, Постредактура машинного перевода, Приёмка по ка…"
type input "Голубев Дмитрий"
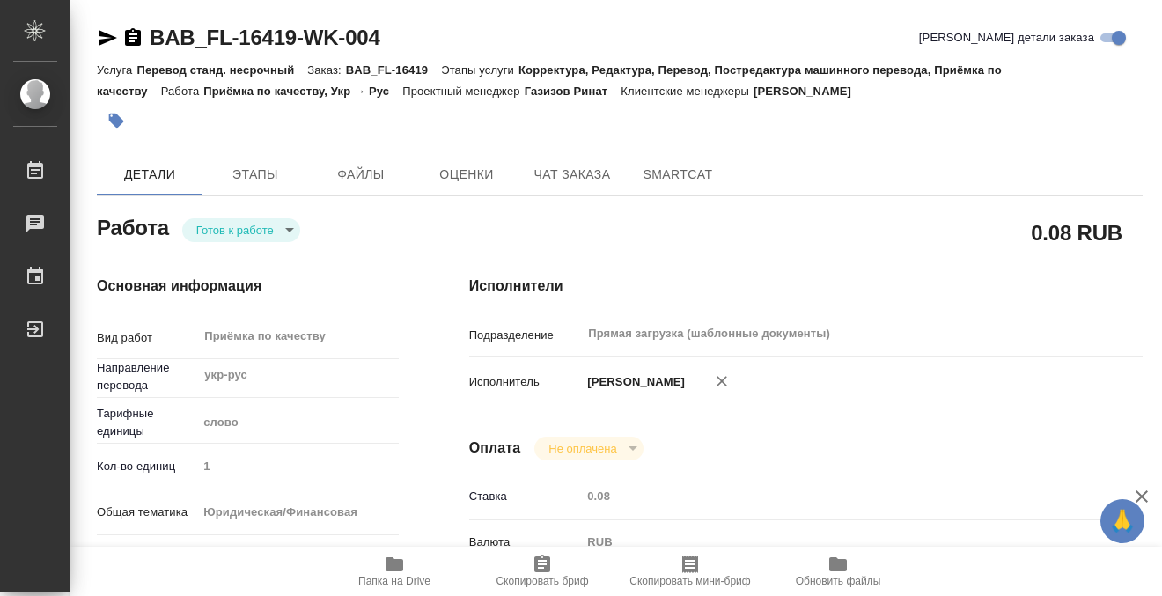
type input "Отдел верстки и дизайна"
type input "/Clients/FL_BAB/Orders/BAB_FL-16419"
type textarea "x"
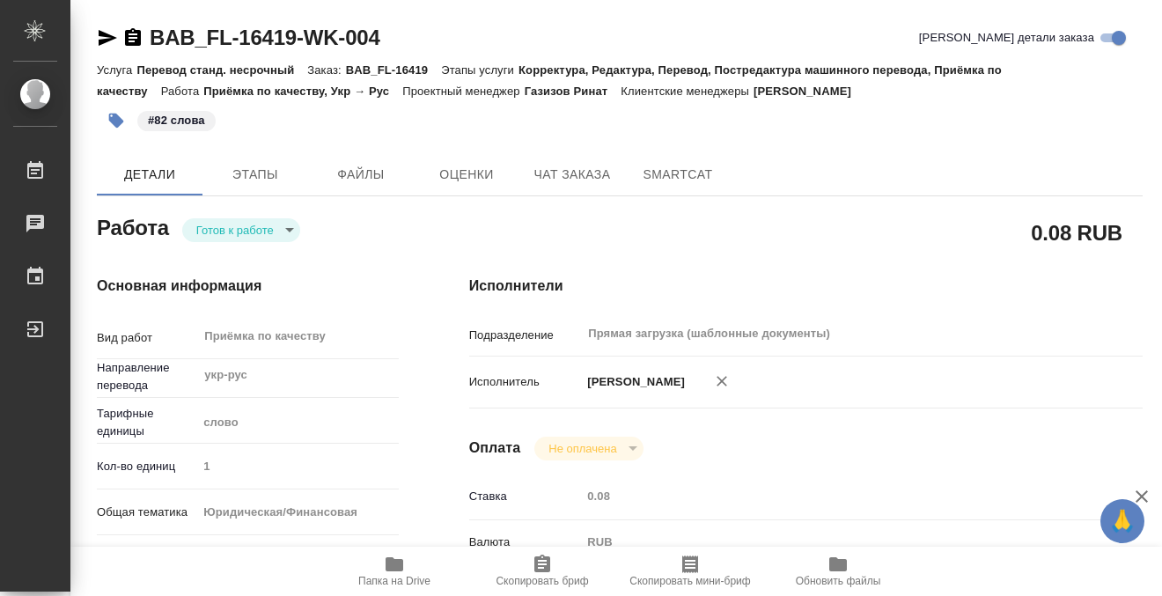
type textarea "x"
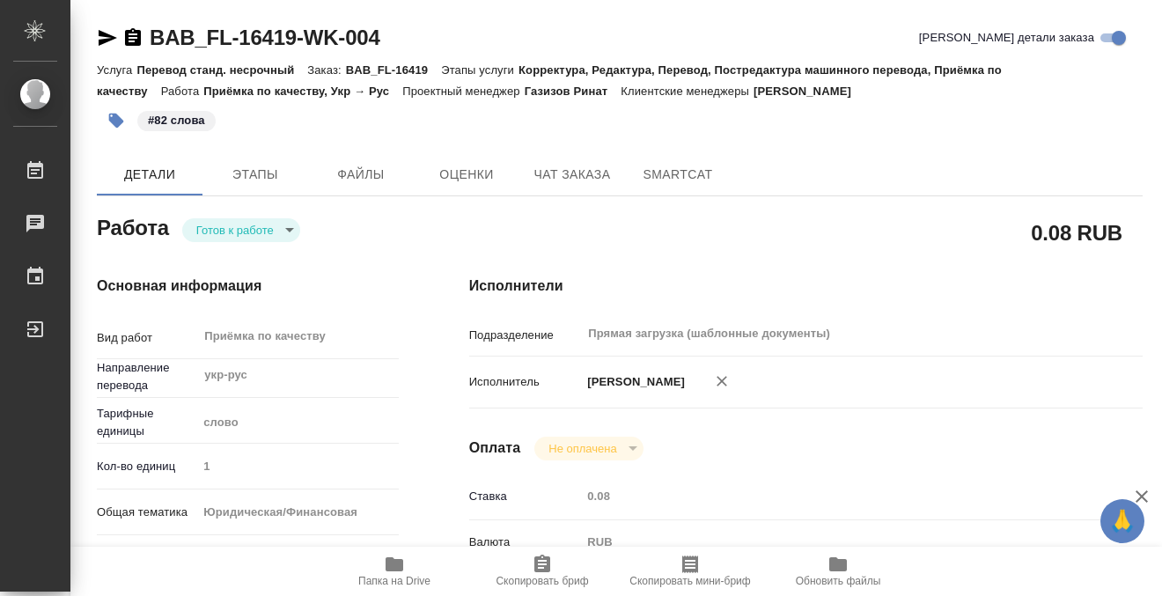
type textarea "x"
click at [236, 238] on body "🙏 .cls-1 fill:#fff; AWATERA Kobzeva Elizaveta Работы 0 Чаты График Выйти BAB_FL…" at bounding box center [581, 298] width 1162 height 596
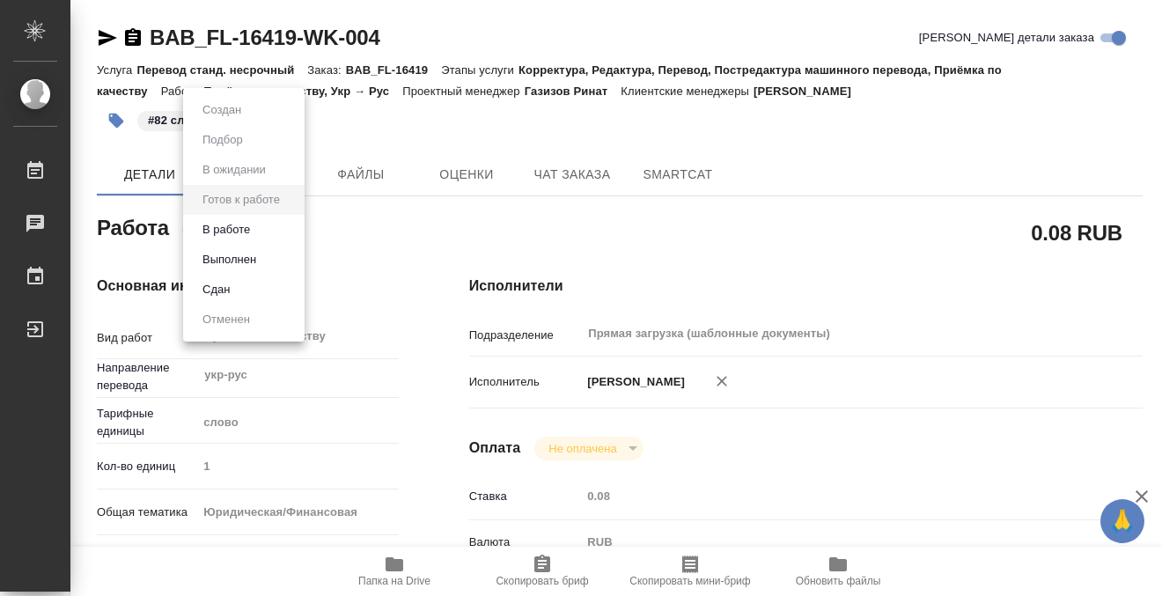
type textarea "x"
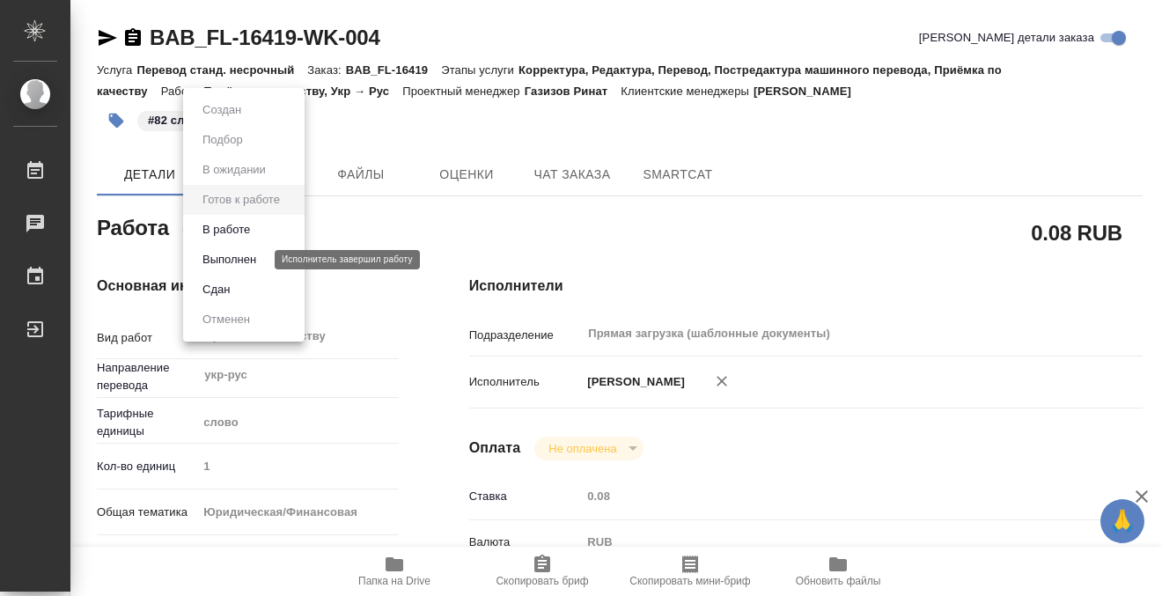
click at [234, 263] on button "Выполнен" at bounding box center [229, 259] width 64 height 19
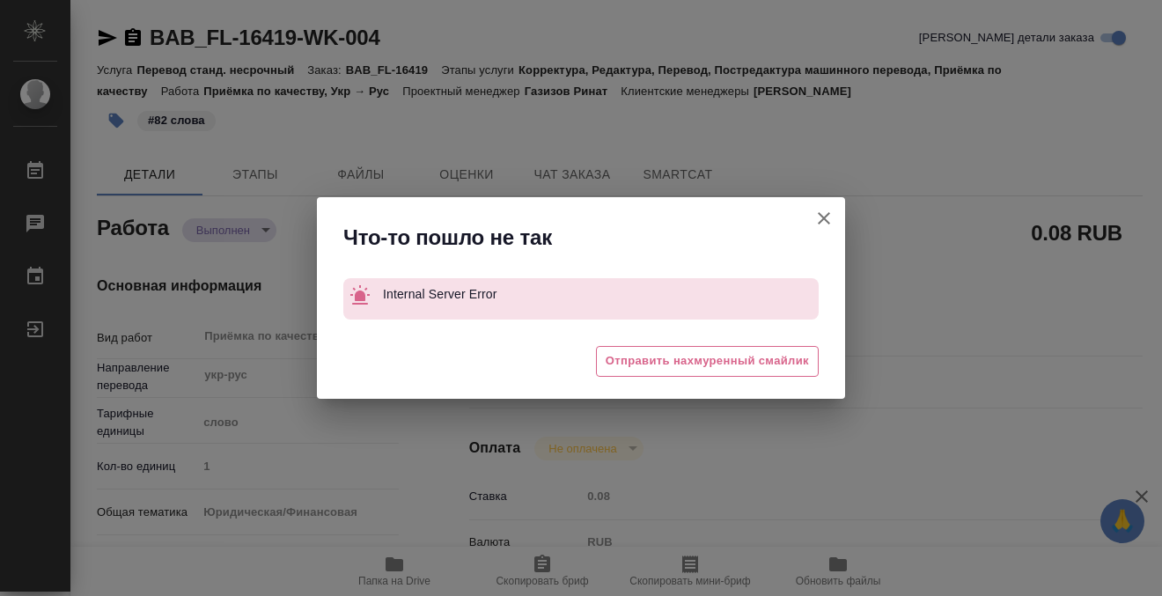
type textarea "x"
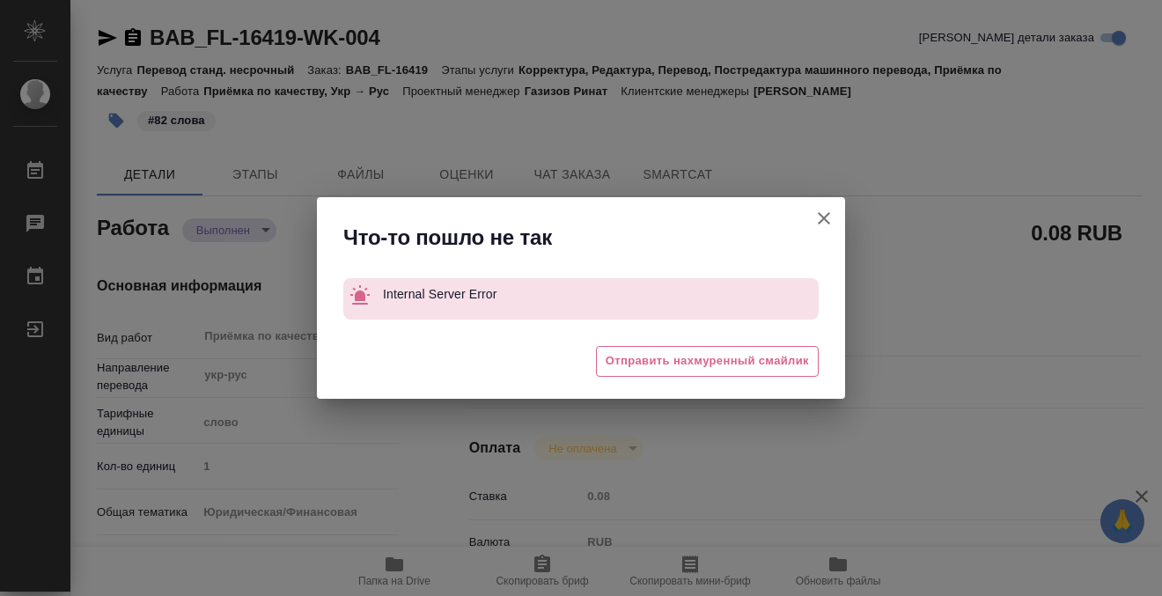
type textarea "x"
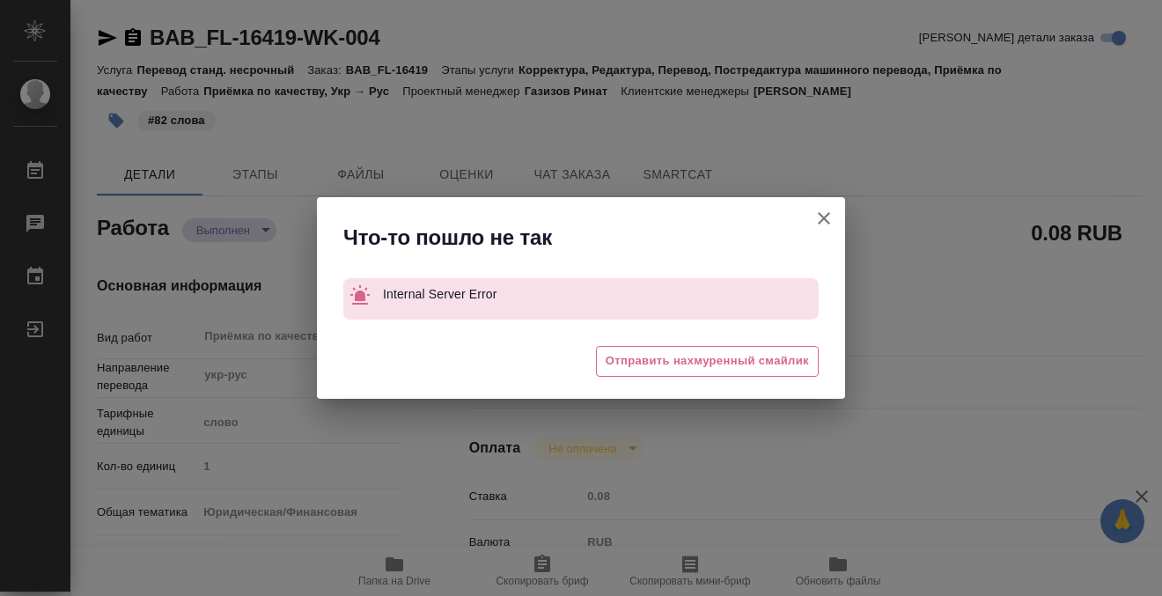
click at [817, 213] on icon "button" at bounding box center [823, 218] width 21 height 21
type textarea "x"
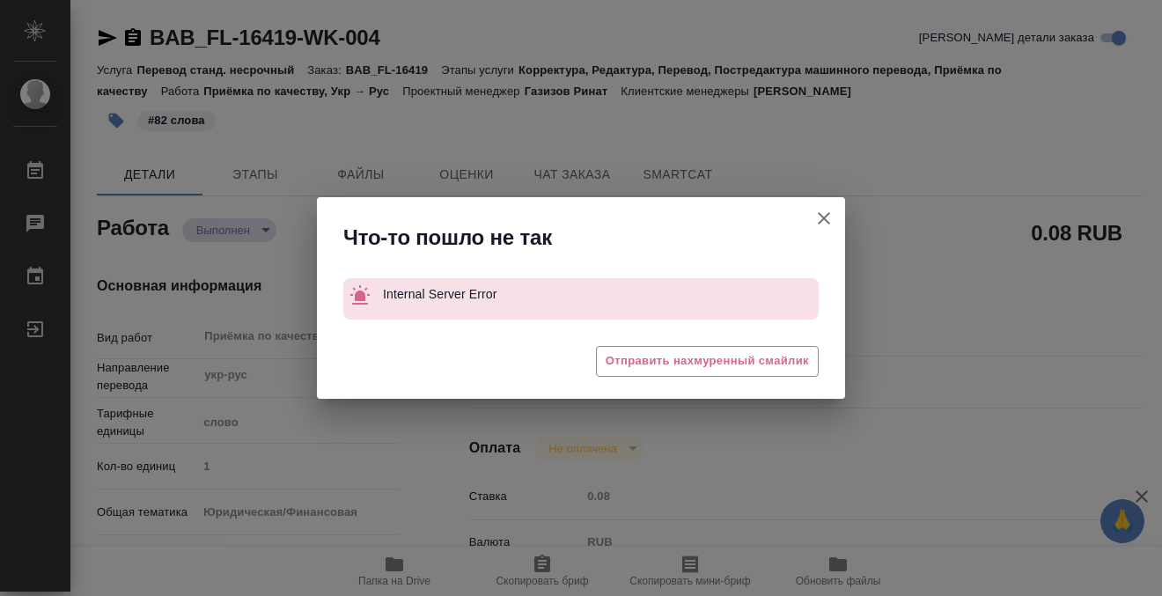
type textarea "x"
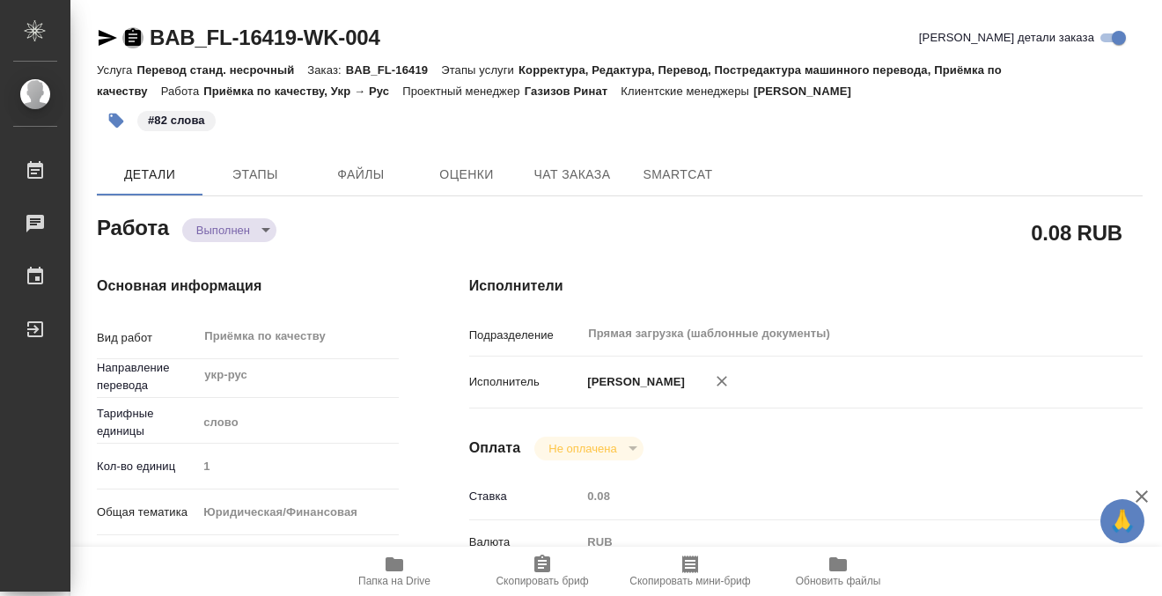
click at [129, 36] on icon "button" at bounding box center [133, 37] width 16 height 18
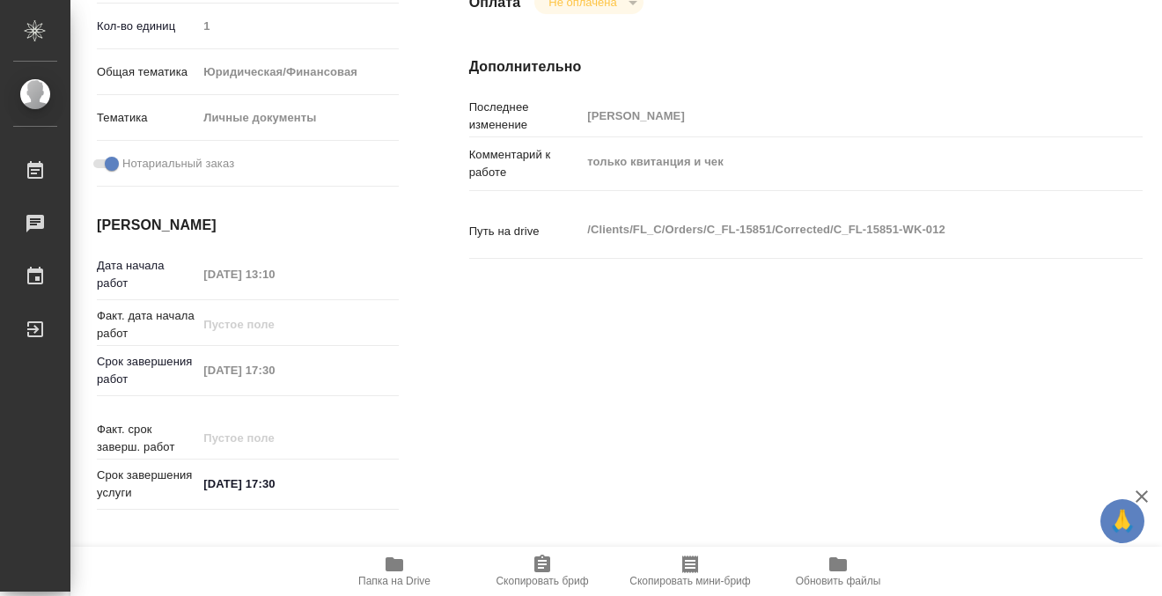
scroll to position [174, 0]
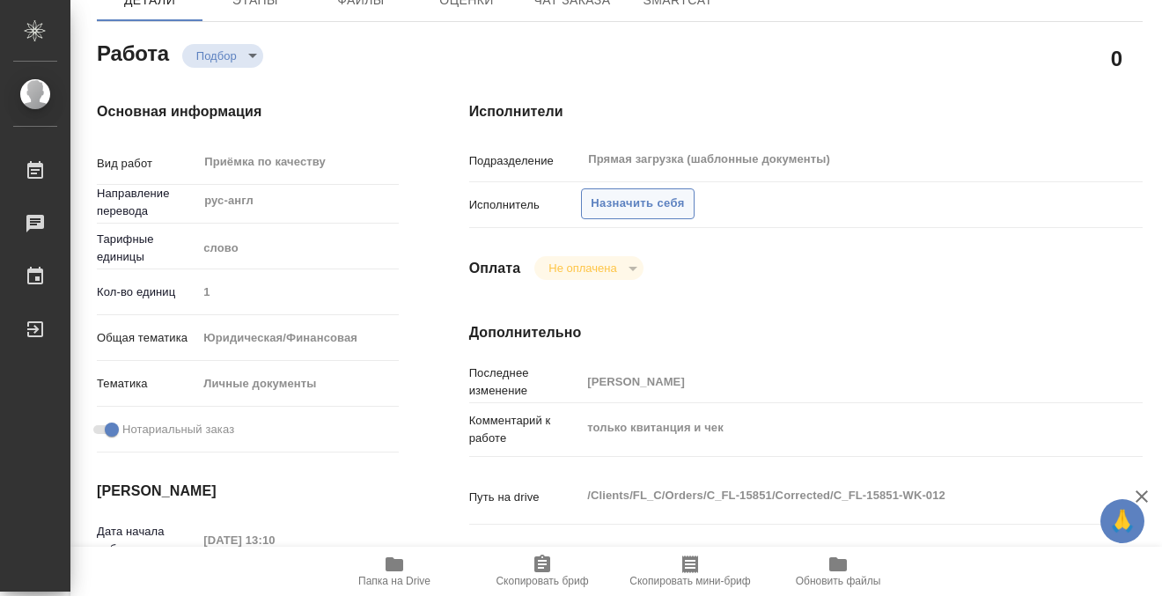
click at [621, 201] on span "Назначить себя" at bounding box center [636, 204] width 93 height 20
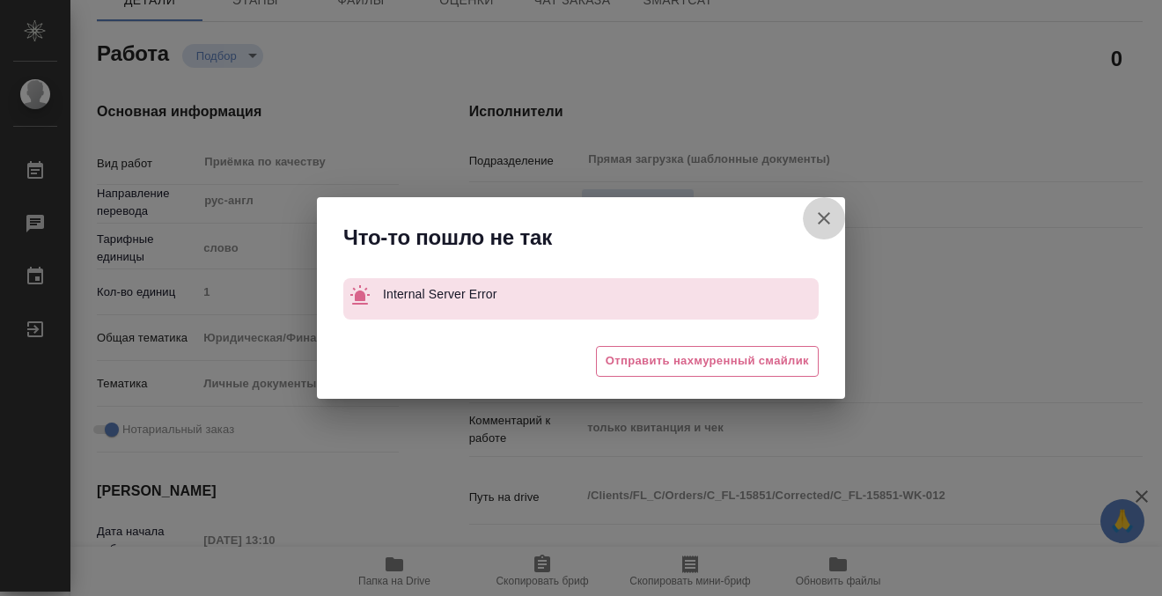
click at [825, 210] on icon "button" at bounding box center [823, 218] width 21 height 21
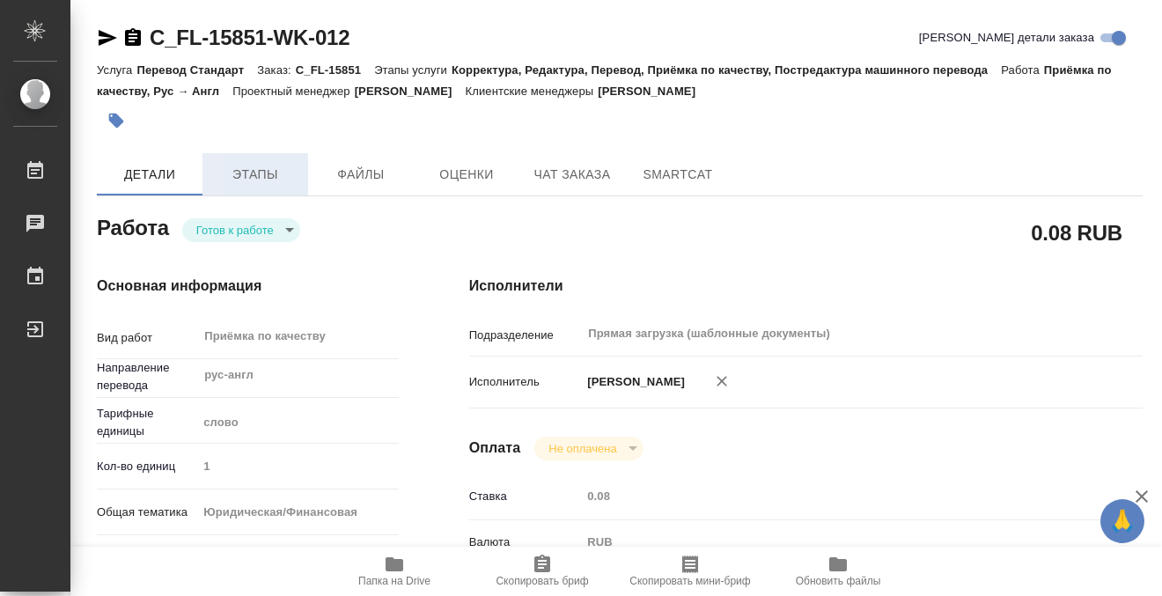
click at [253, 177] on span "Этапы" at bounding box center [255, 175] width 84 height 22
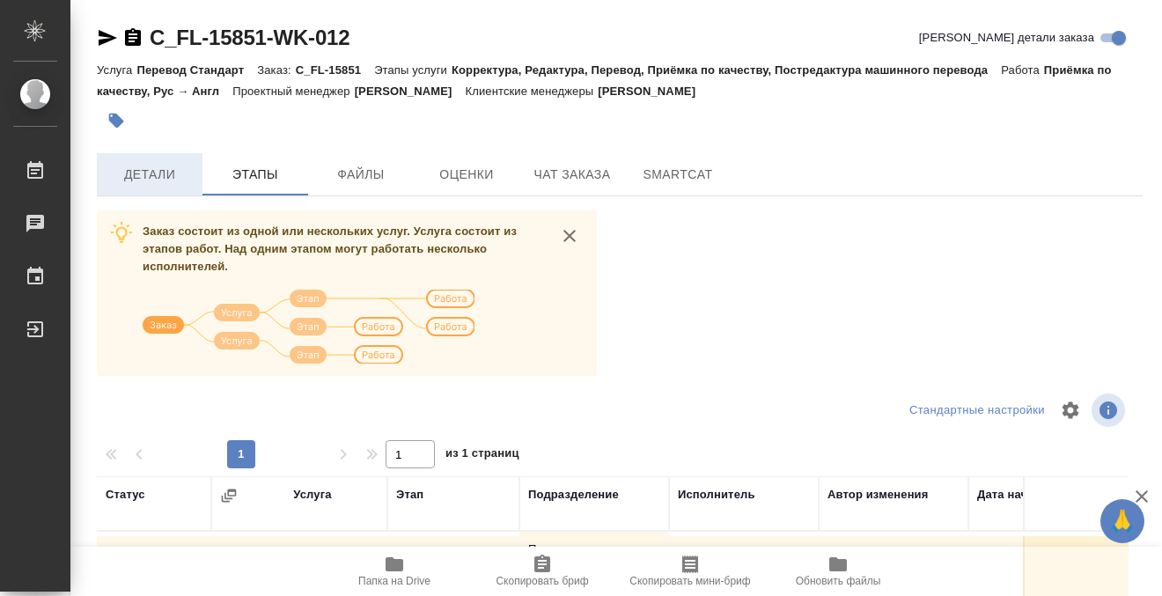
click at [189, 165] on span "Детали" at bounding box center [149, 175] width 84 height 22
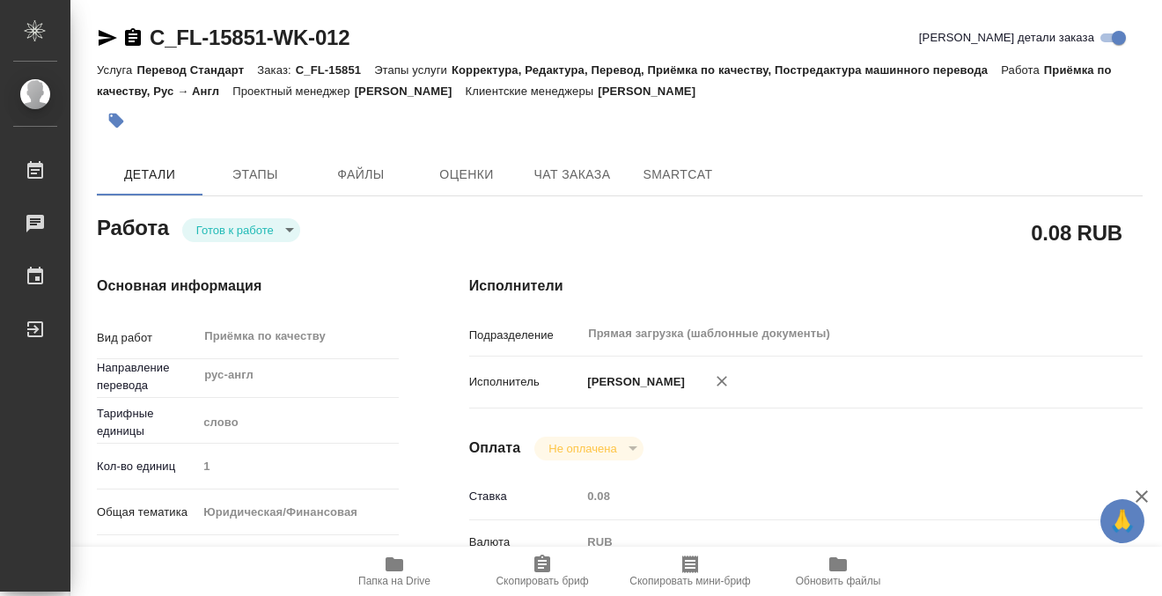
type textarea "x"
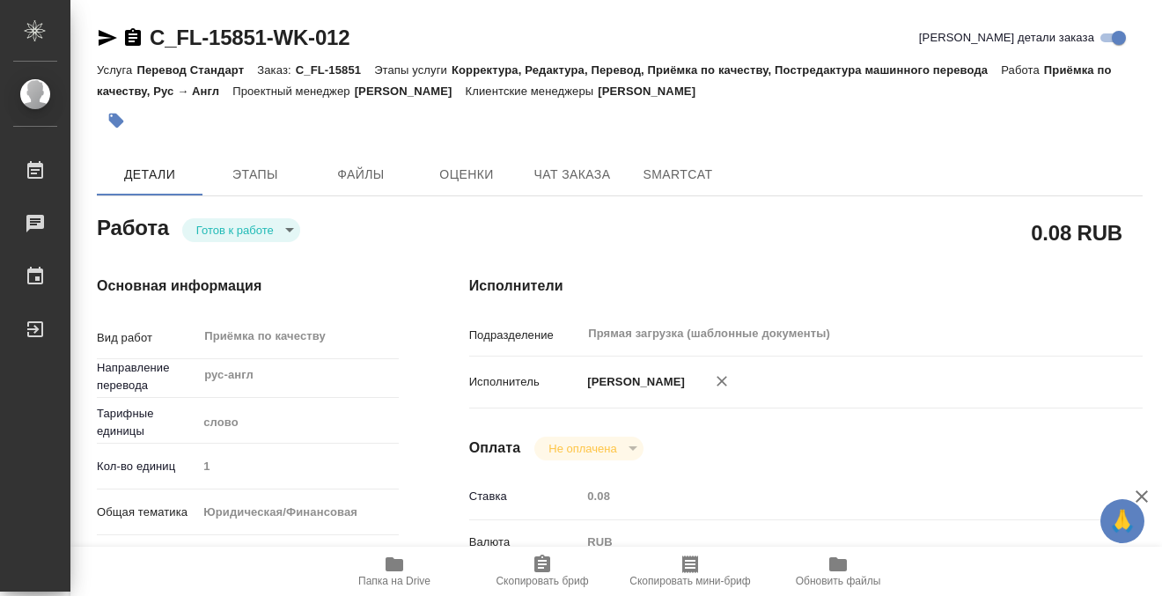
type textarea "x"
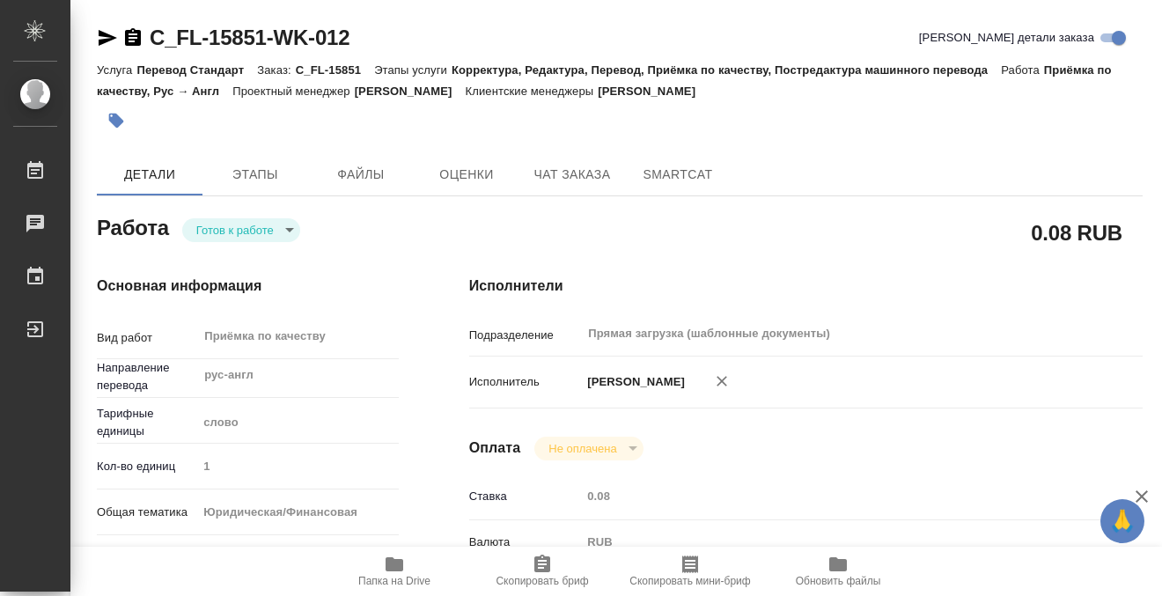
type textarea "x"
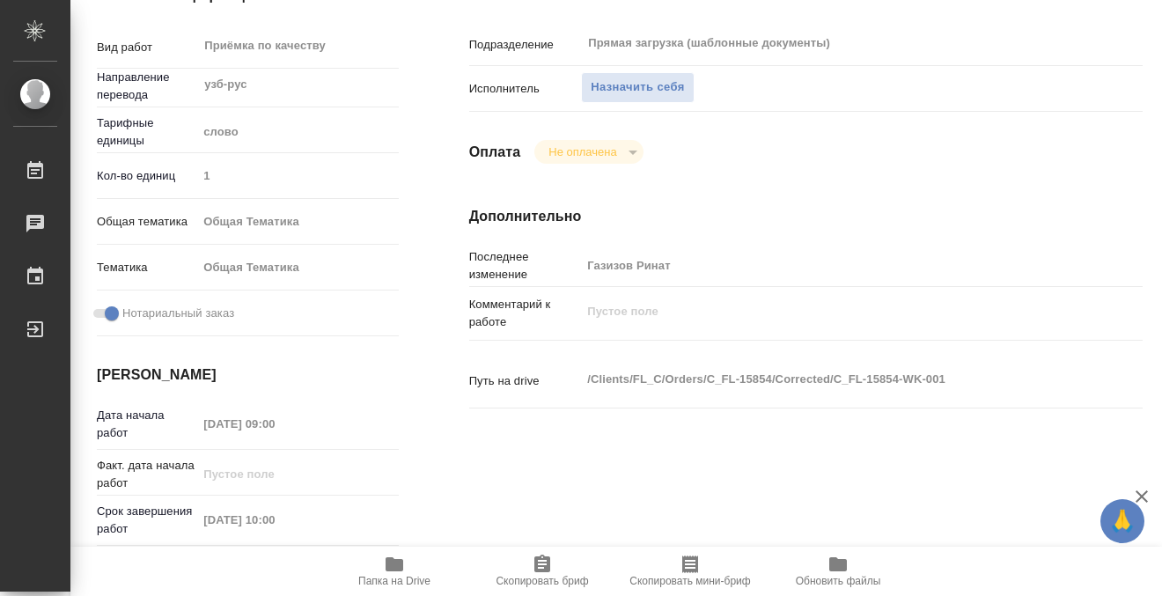
scroll to position [141, 0]
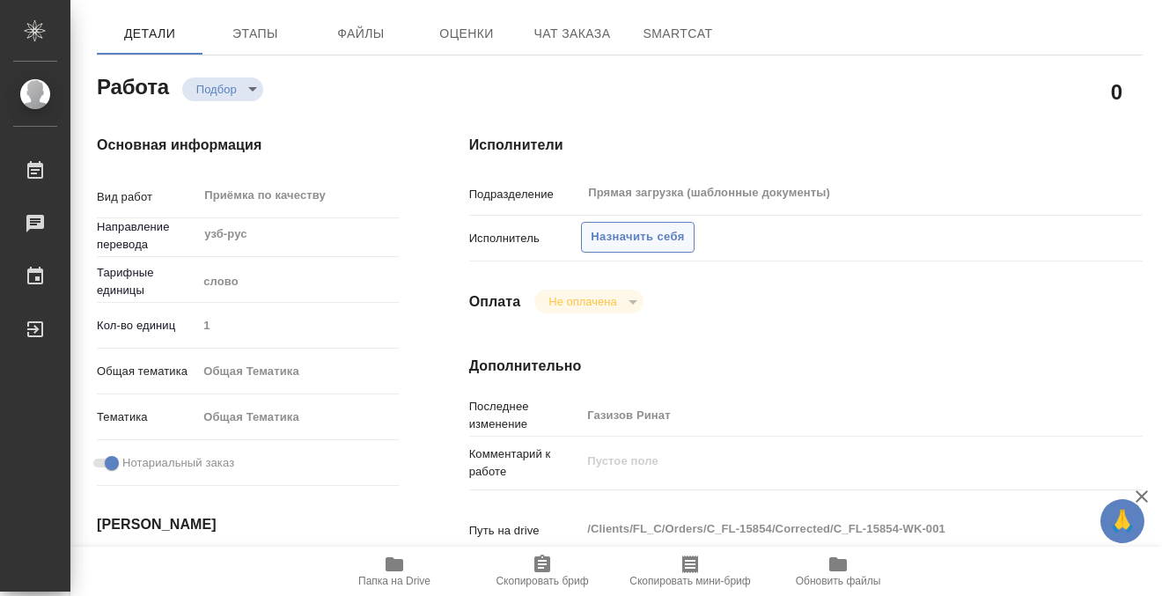
click at [606, 230] on span "Назначить себя" at bounding box center [636, 237] width 93 height 20
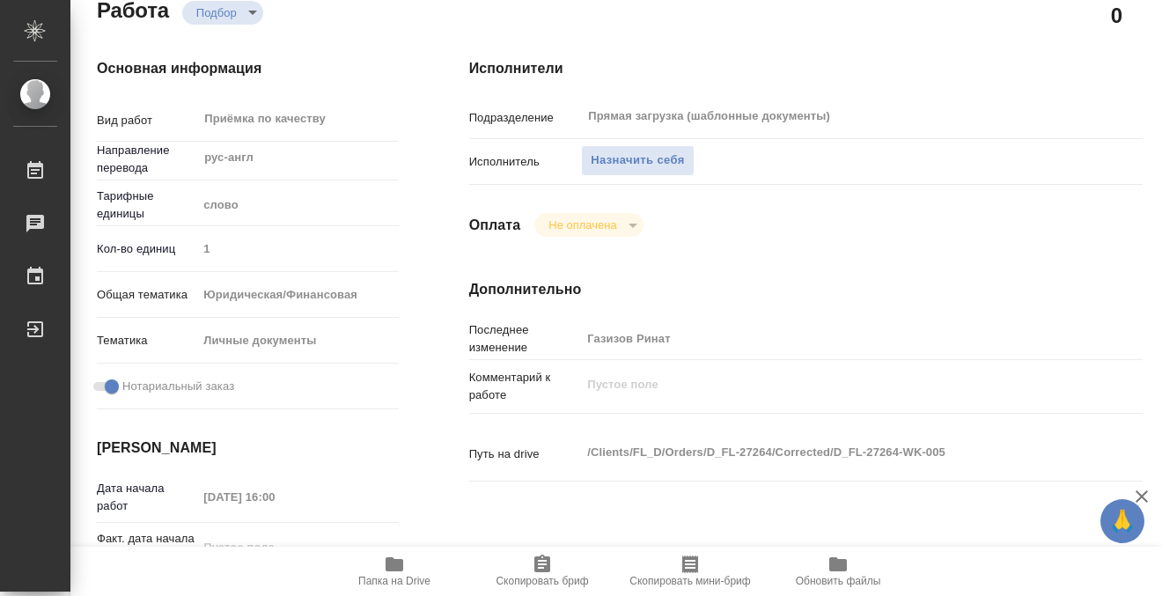
scroll to position [187, 0]
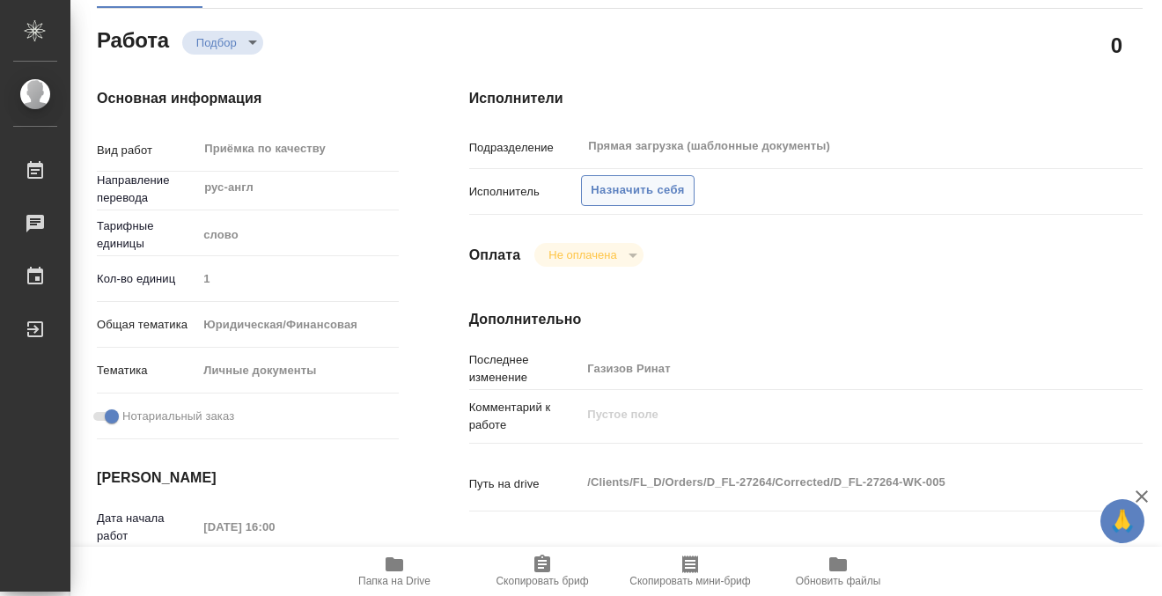
click at [614, 197] on span "Назначить себя" at bounding box center [636, 190] width 93 height 20
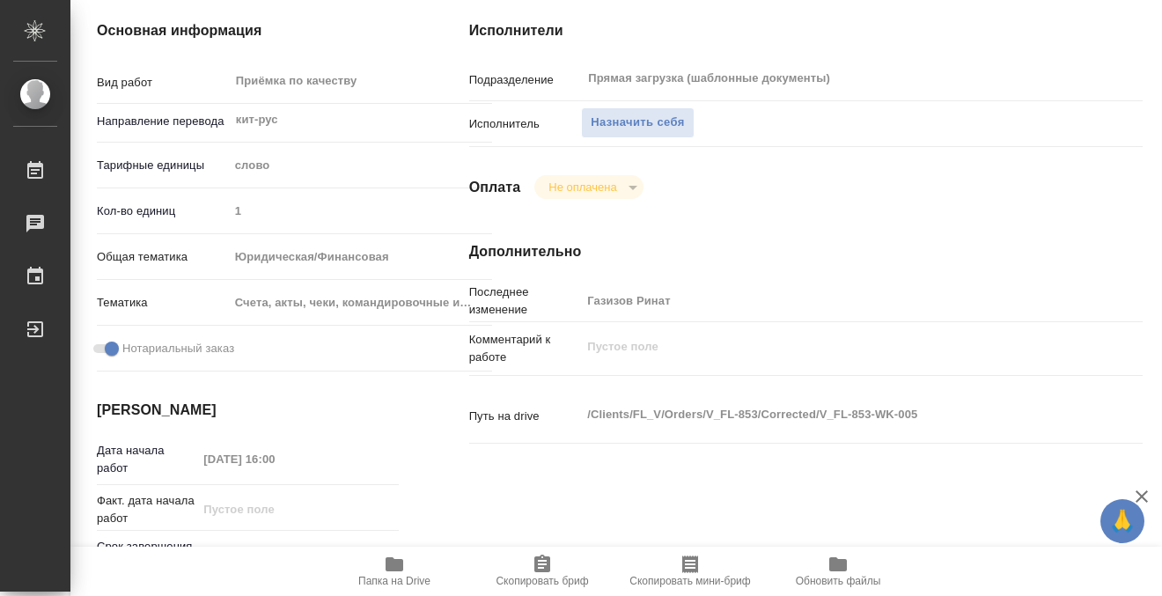
scroll to position [233, 0]
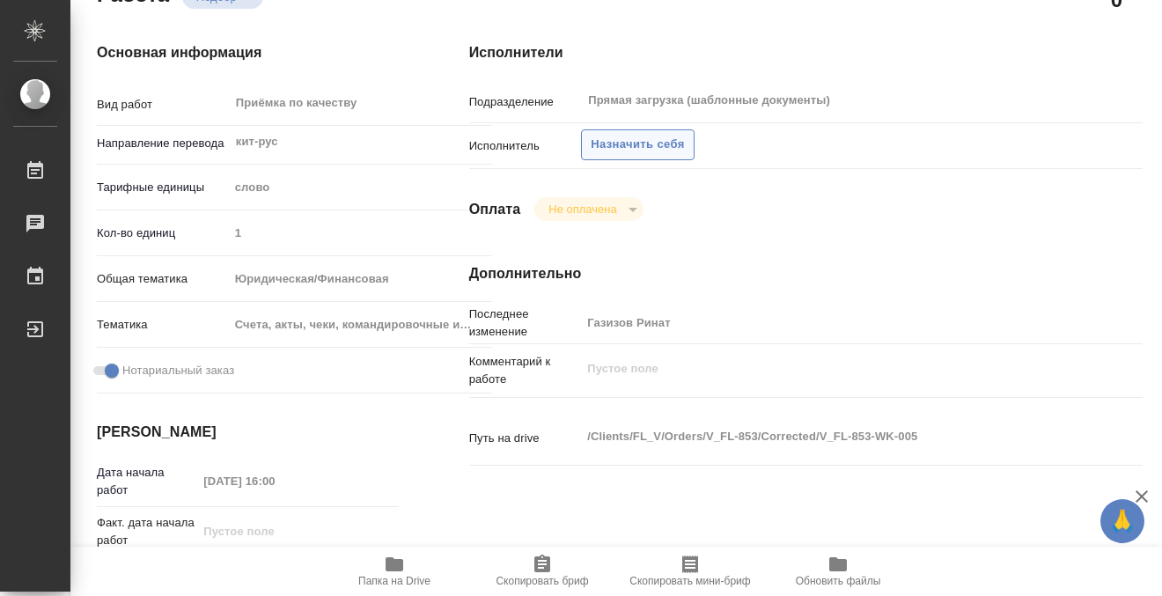
click at [645, 149] on span "Назначить себя" at bounding box center [636, 145] width 93 height 20
